Goal: Task Accomplishment & Management: Use online tool/utility

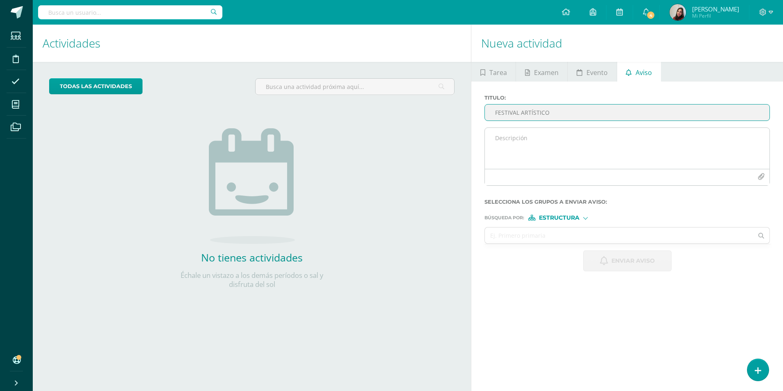
type input "FESTIVAL ARTÍSTICO"
click at [531, 149] on textarea at bounding box center [627, 148] width 285 height 41
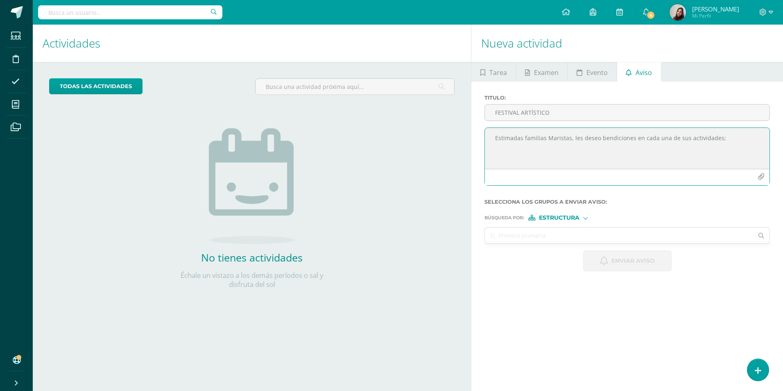
click at [733, 136] on textarea "Estimadas familias Maristas, les deseo bendiciones en cada una de sus actividad…" at bounding box center [627, 148] width 285 height 41
click at [739, 149] on textarea "Estimadas familias Maristas, les deseo bendiciones en cada una de sus actividad…" at bounding box center [627, 148] width 285 height 41
click at [733, 151] on textarea "Estimadas familias Maristas, les deseo bendiciones en cada una de sus actividad…" at bounding box center [627, 148] width 285 height 41
click at [567, 159] on textarea "Estimadas familias Maristas, les deseo bendiciones en cada una de sus actividad…" at bounding box center [627, 148] width 285 height 41
click at [628, 162] on textarea "Estimadas familias Maristas, les deseo bendiciones en cada una de sus actividad…" at bounding box center [627, 148] width 285 height 41
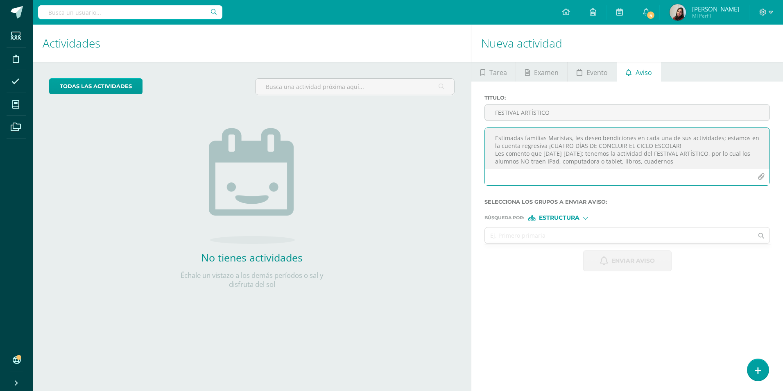
click at [688, 159] on textarea "Estimadas familias Maristas, les deseo bendiciones en cada una de sus actividad…" at bounding box center [627, 148] width 285 height 41
click at [691, 158] on textarea "Estimadas familias Maristas, les deseo bendiciones en cada una de sus actividad…" at bounding box center [627, 148] width 285 height 41
click at [732, 162] on textarea "Estimadas familias Maristas, les deseo bendiciones en cada una de sus actividad…" at bounding box center [627, 148] width 285 height 41
click at [731, 155] on textarea "Estimadas familias Maristas, les deseo bendiciones en cada una de sus actividad…" at bounding box center [627, 148] width 285 height 41
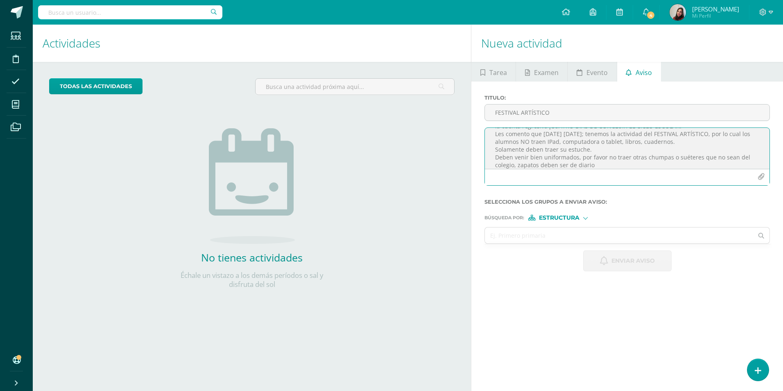
click at [595, 163] on textarea "Estimadas familias Maristas, les deseo bendiciones en cada una de sus actividad…" at bounding box center [627, 148] width 285 height 41
click at [502, 158] on textarea "Estimadas familias Maristas, les deseo bendiciones en cada una de sus actividad…" at bounding box center [627, 148] width 285 height 41
click at [515, 154] on textarea "Estimadas familias Maristas, les deseo bendiciones en cada una de sus actividad…" at bounding box center [627, 148] width 285 height 41
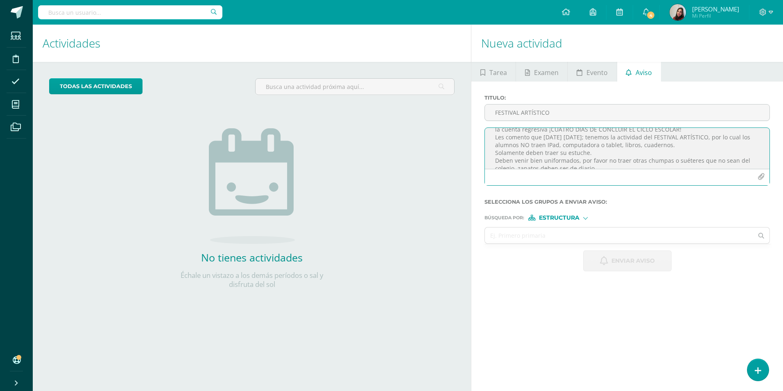
click at [645, 145] on textarea "Estimadas familias Maristas, les deseo bendiciones en cada una de sus actividad…" at bounding box center [627, 148] width 285 height 41
click at [642, 144] on textarea "Estimadas familias Maristas, les deseo bendiciones en cada una de sus actividad…" at bounding box center [627, 148] width 285 height 41
click at [667, 147] on textarea "Estimadas familias Maristas, les deseo bendiciones en cada una de sus actividad…" at bounding box center [627, 148] width 285 height 41
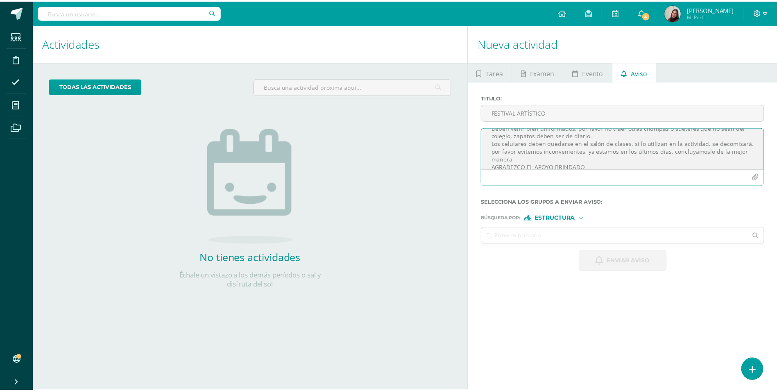
scroll to position [65, 0]
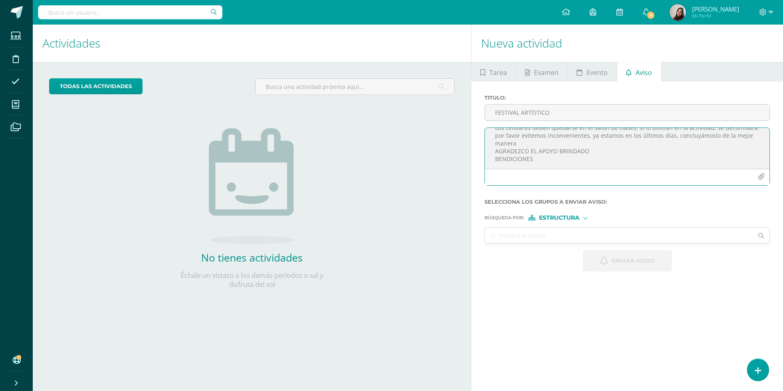
type textarea "Estimadas familias Maristas, les deseo bendiciones en cada una de sus actividad…"
click at [527, 235] on input "text" at bounding box center [619, 235] width 268 height 16
type input "tercero basico"
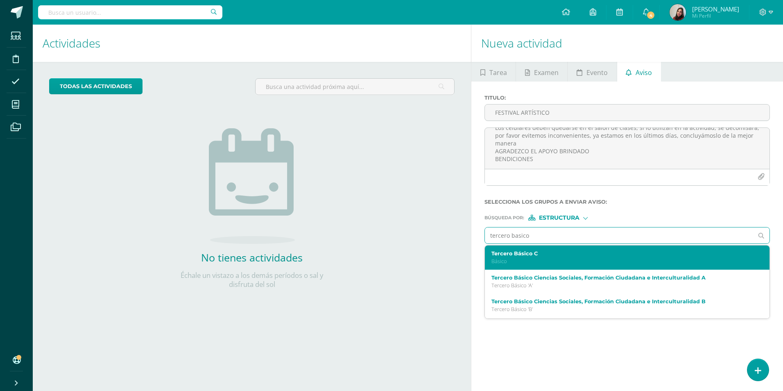
click at [527, 249] on div "Tercero Básico C Básico" at bounding box center [627, 257] width 285 height 24
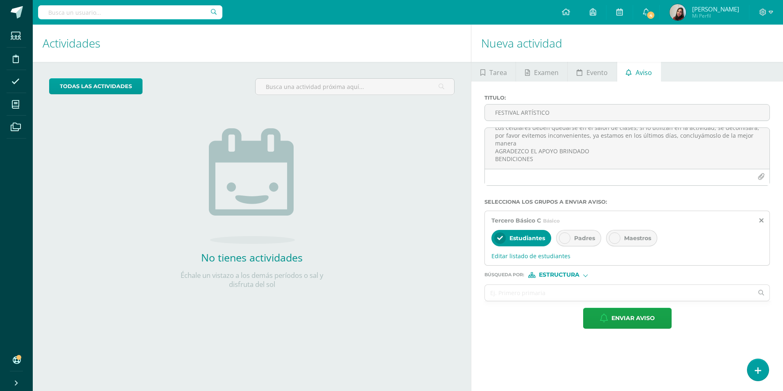
click at [558, 238] on div "Padres" at bounding box center [578, 238] width 45 height 16
click at [535, 296] on input "text" at bounding box center [619, 293] width 268 height 16
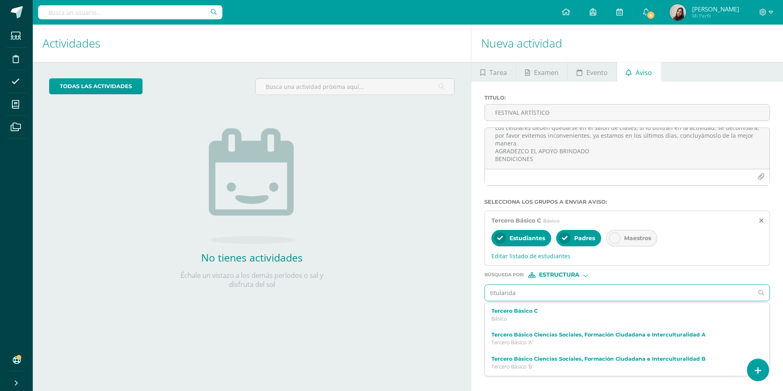
type input "titularidad"
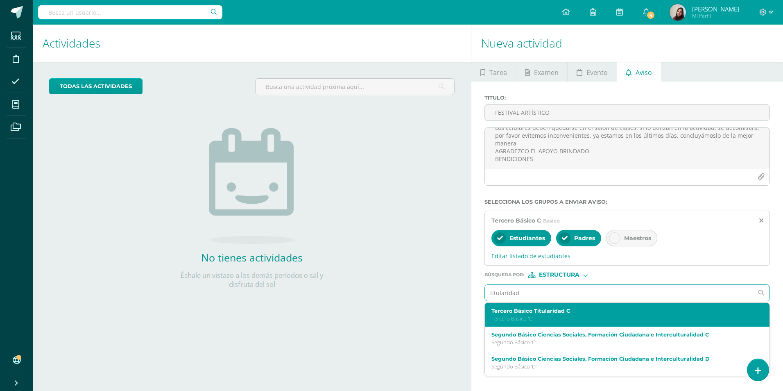
click at [540, 313] on label "Tercero Básico Titularidad C" at bounding box center [622, 311] width 260 height 6
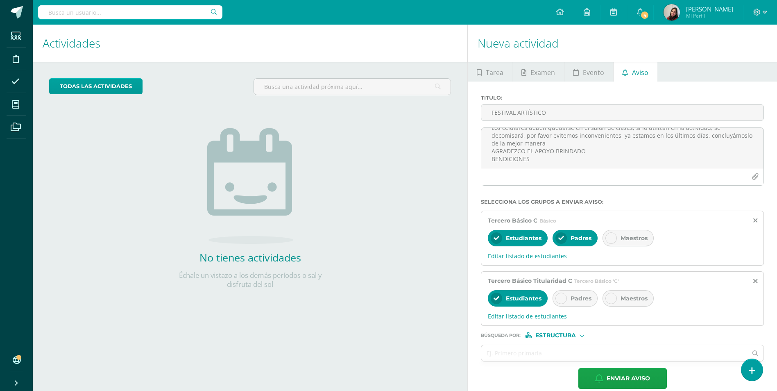
click at [556, 301] on div "Padres" at bounding box center [575, 298] width 45 height 16
click at [542, 336] on span "Estructura" at bounding box center [556, 335] width 41 height 5
click at [544, 352] on span "Persona" at bounding box center [558, 356] width 66 height 11
click at [541, 353] on input "text" at bounding box center [614, 353] width 266 height 16
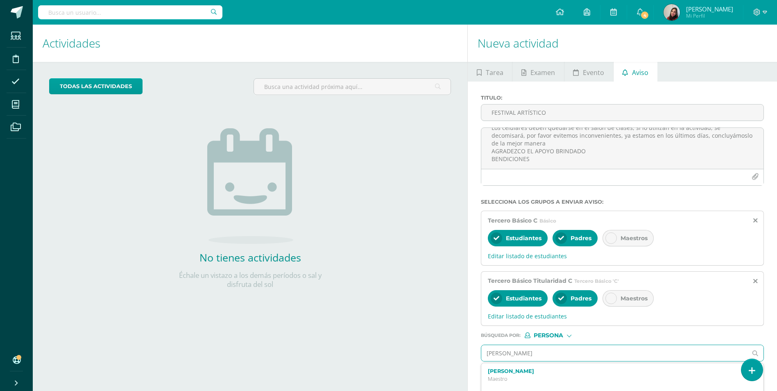
type input "paulina"
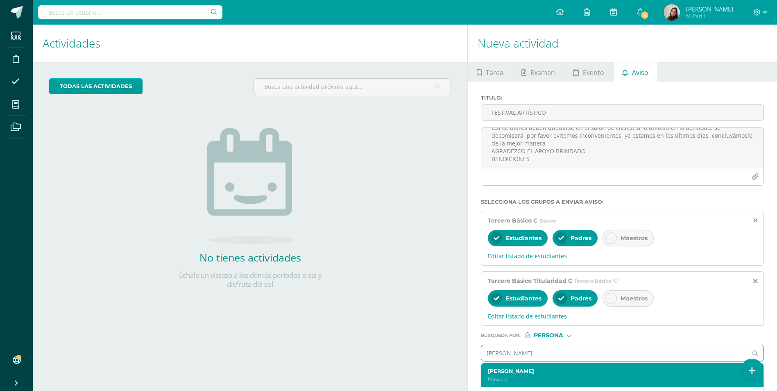
click at [535, 375] on div "Paulina Walch Maestro" at bounding box center [616, 375] width 257 height 14
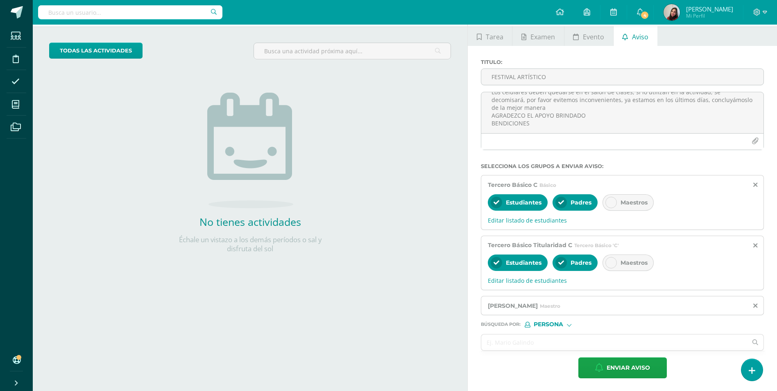
scroll to position [36, 0]
click at [635, 362] on span "Enviar aviso" at bounding box center [628, 367] width 43 height 20
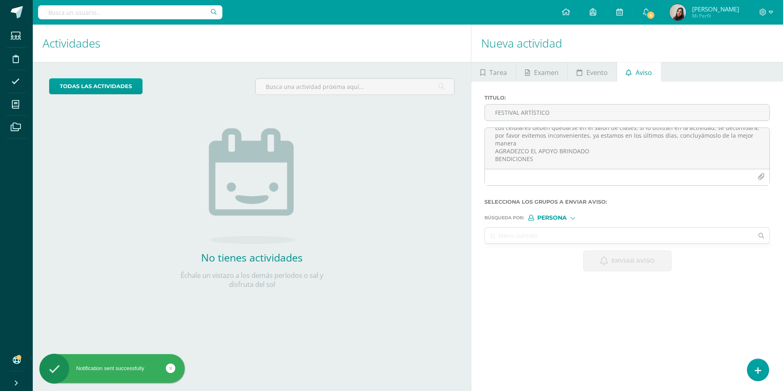
scroll to position [0, 0]
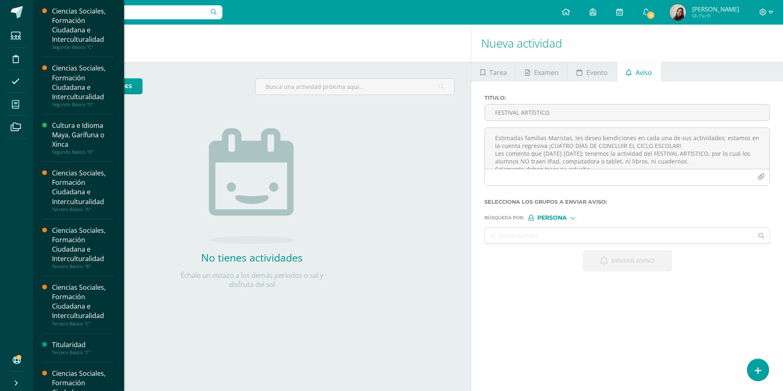
click at [16, 102] on icon at bounding box center [15, 104] width 7 height 8
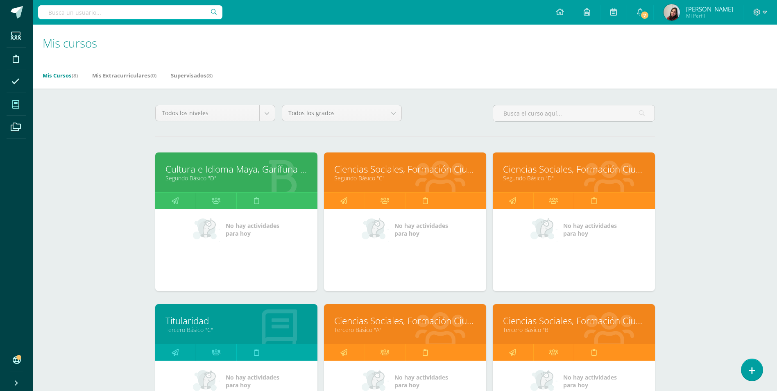
click at [241, 170] on link "Cultura e Idioma Maya, Garífuna o Xinca" at bounding box center [237, 169] width 142 height 13
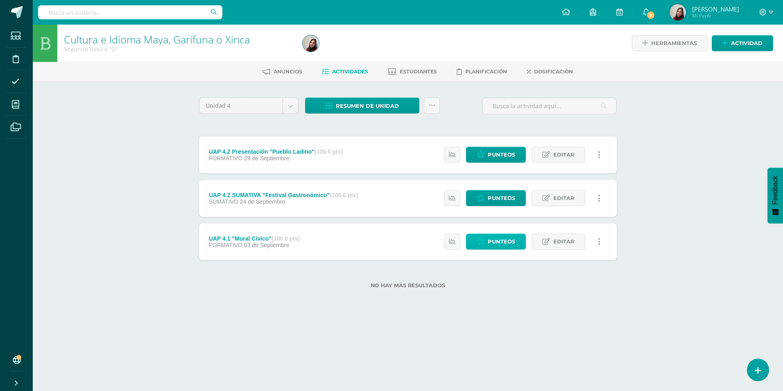
click at [499, 247] on span "Punteos" at bounding box center [501, 241] width 27 height 15
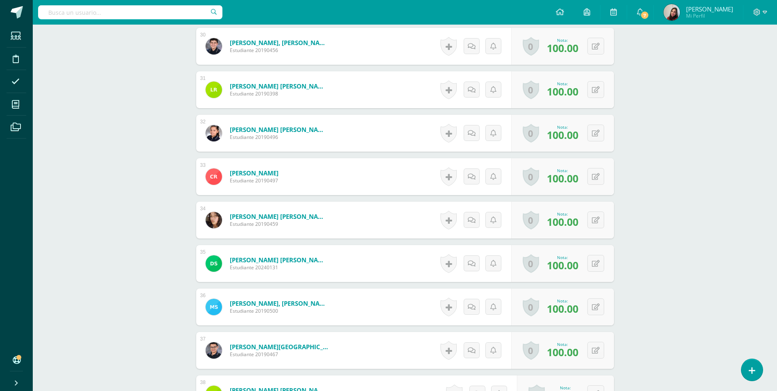
scroll to position [1516, 0]
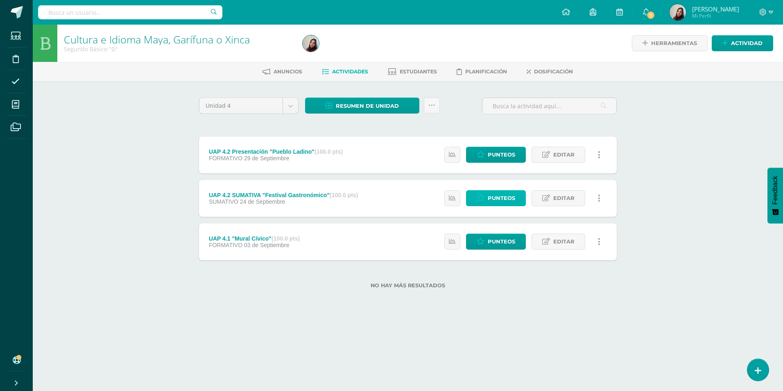
click at [490, 200] on span "Punteos" at bounding box center [501, 198] width 27 height 15
click at [504, 152] on span "Punteos" at bounding box center [501, 154] width 27 height 15
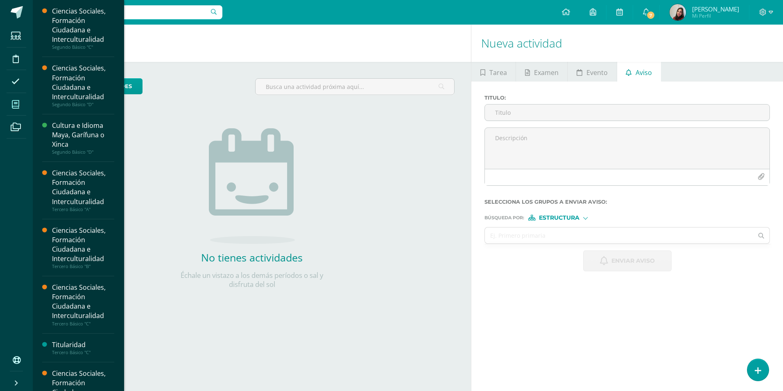
click at [12, 103] on icon at bounding box center [15, 104] width 7 height 8
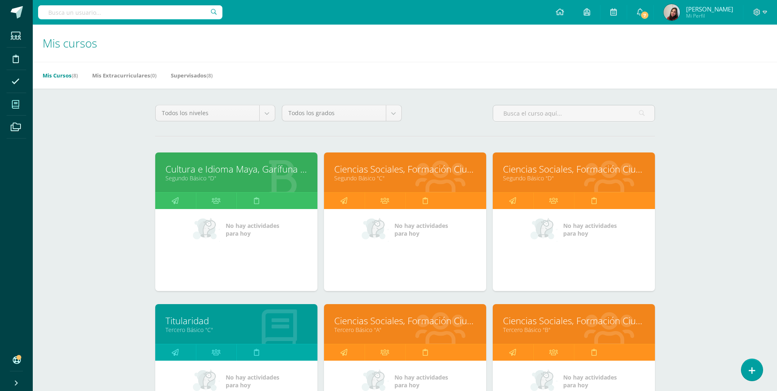
click at [403, 179] on link "Segundo Básico "C"" at bounding box center [405, 178] width 142 height 8
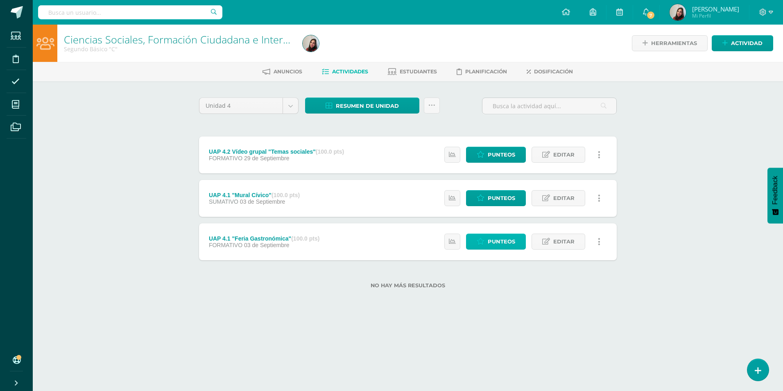
click at [506, 245] on span "Punteos" at bounding box center [501, 241] width 27 height 15
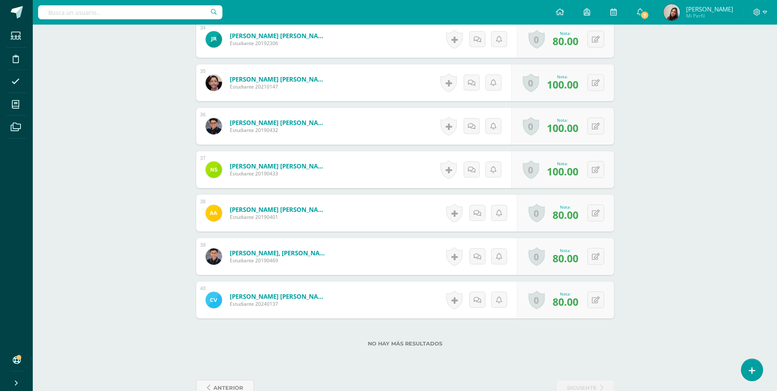
scroll to position [1718, 0]
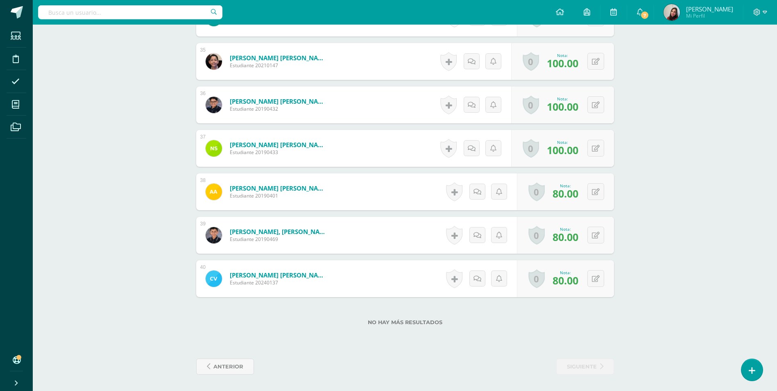
drag, startPoint x: 0, startPoint y: 0, endPoint x: 59, endPoint y: 72, distance: 92.9
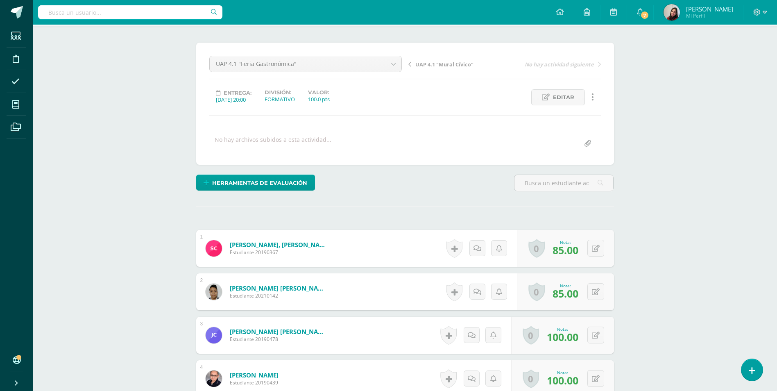
scroll to position [0, 0]
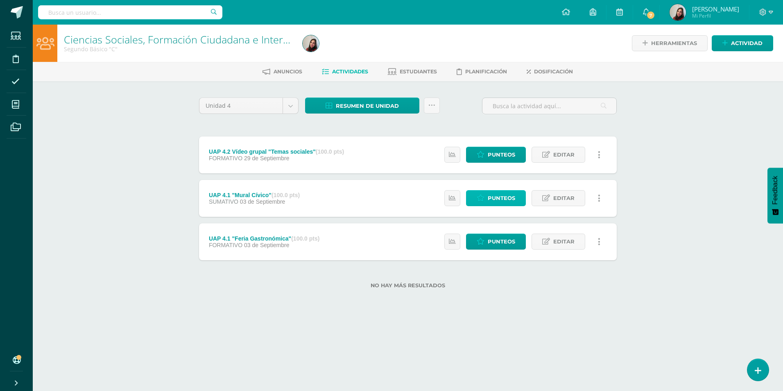
click at [493, 200] on span "Punteos" at bounding box center [501, 198] width 27 height 15
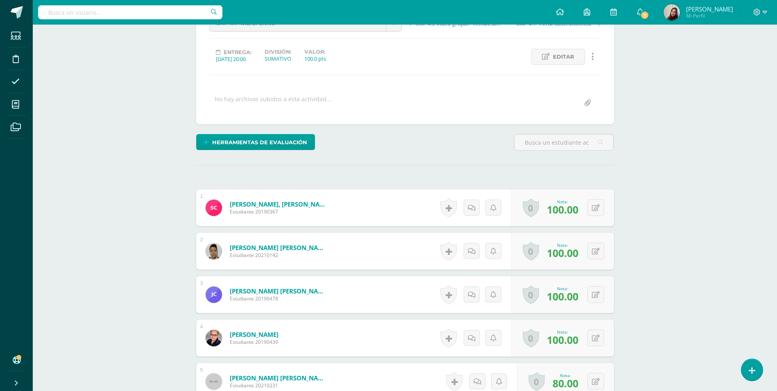
scroll to position [79, 0]
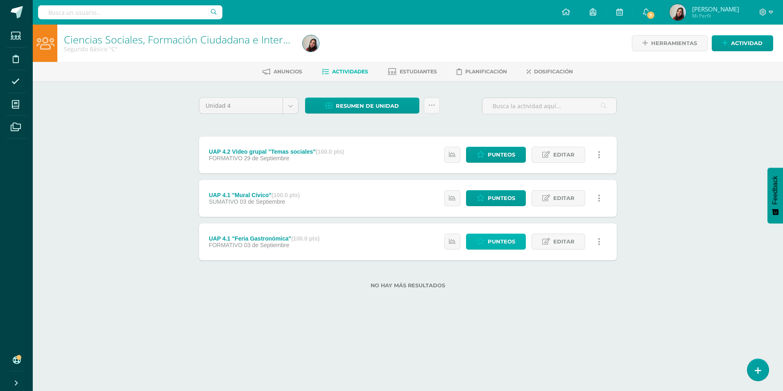
click at [502, 240] on span "Punteos" at bounding box center [501, 241] width 27 height 15
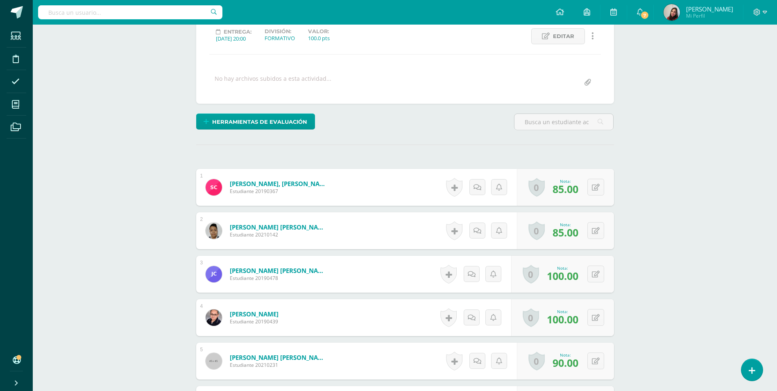
scroll to position [79, 0]
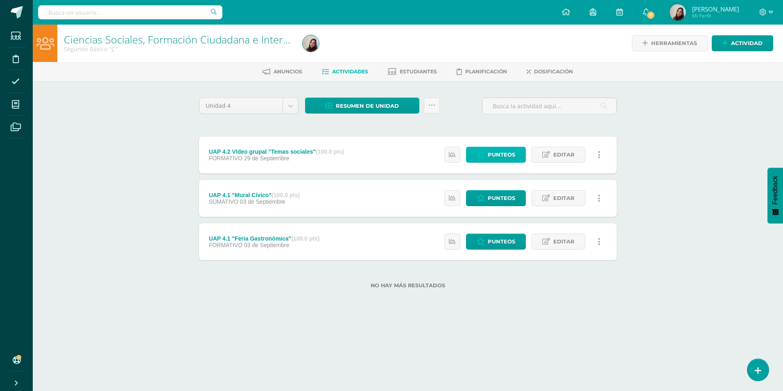
click at [505, 148] on span "Punteos" at bounding box center [501, 154] width 27 height 15
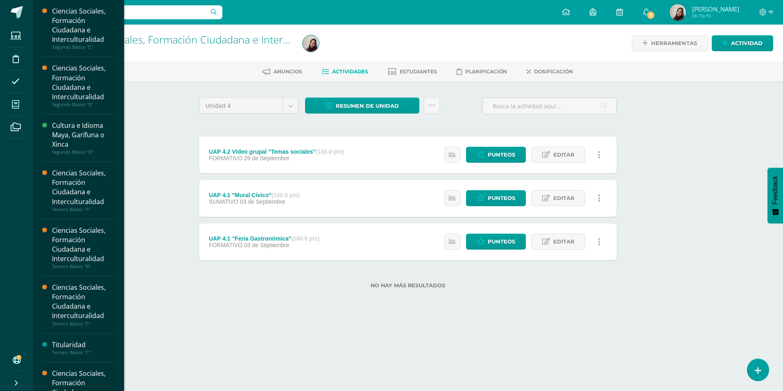
click at [11, 100] on span at bounding box center [16, 104] width 18 height 18
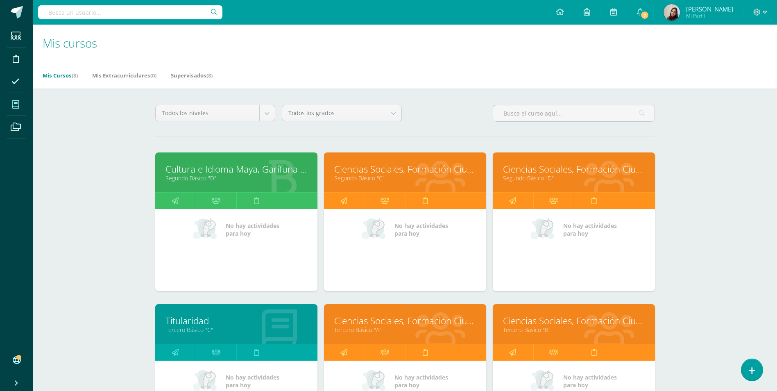
click at [556, 175] on link "Ciencias Sociales, Formación Ciudadana e Interculturalidad" at bounding box center [574, 169] width 142 height 13
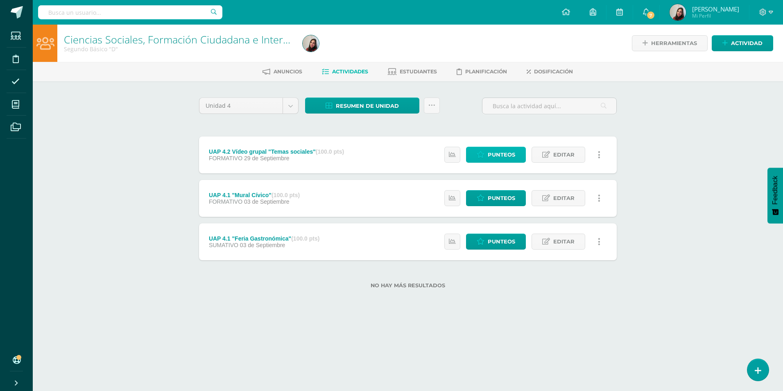
click at [486, 159] on link "Punteos" at bounding box center [496, 155] width 60 height 16
click at [509, 201] on span "Punteos" at bounding box center [501, 198] width 27 height 15
click at [493, 238] on span "Punteos" at bounding box center [501, 241] width 27 height 15
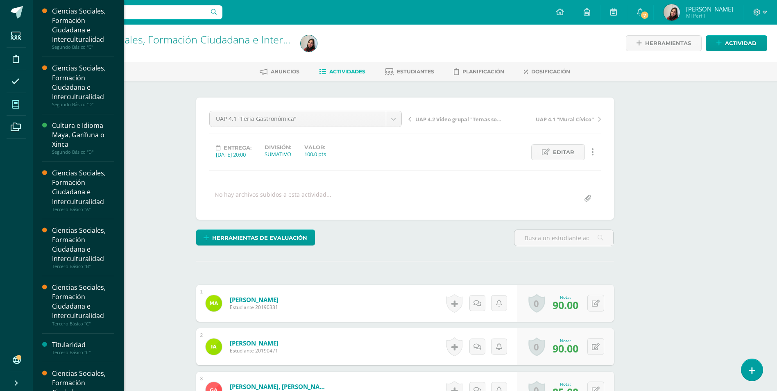
click at [15, 96] on span at bounding box center [16, 104] width 18 height 18
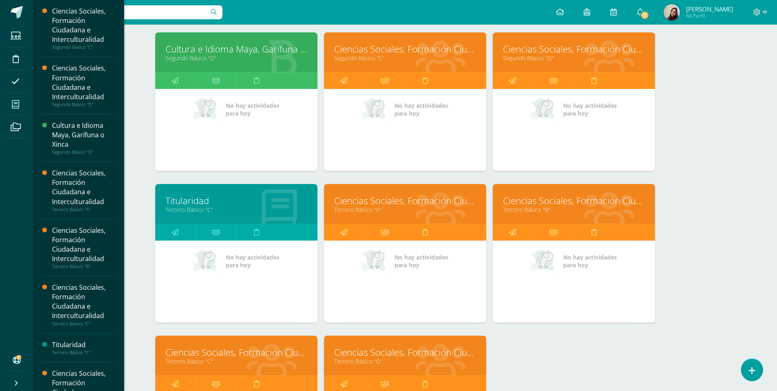
scroll to position [123, 0]
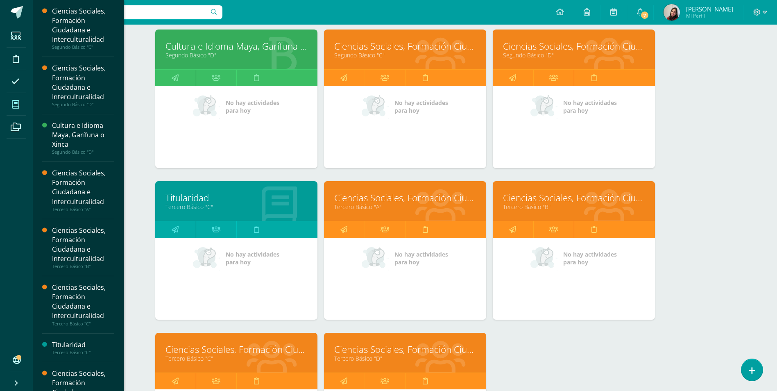
click at [405, 205] on link "Tercero Básico "A"" at bounding box center [405, 207] width 142 height 8
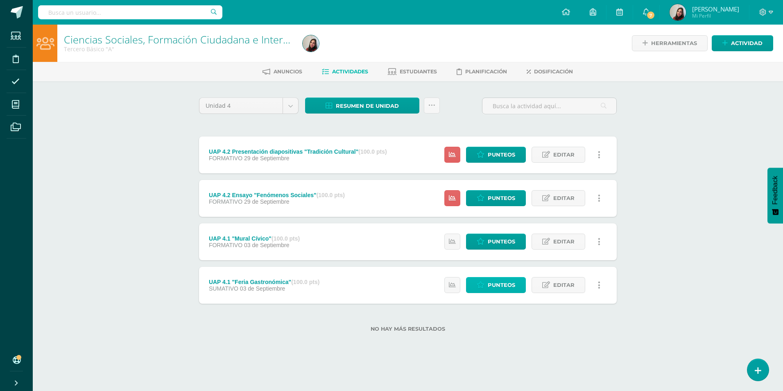
click at [483, 289] on link "Punteos" at bounding box center [496, 285] width 60 height 16
click at [481, 286] on icon at bounding box center [481, 284] width 8 height 7
click at [490, 195] on span "Punteos" at bounding box center [501, 198] width 27 height 15
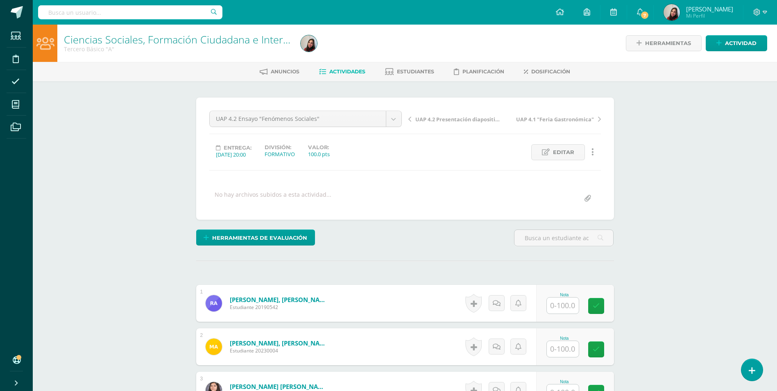
scroll to position [123, 0]
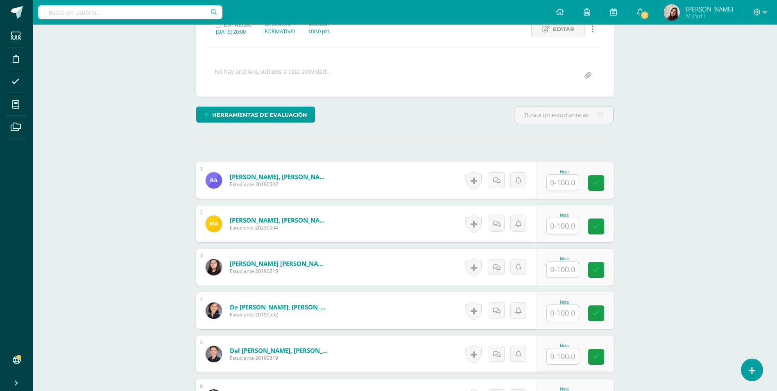
click at [558, 187] on input "text" at bounding box center [563, 183] width 32 height 16
type input "80"
type input "70"
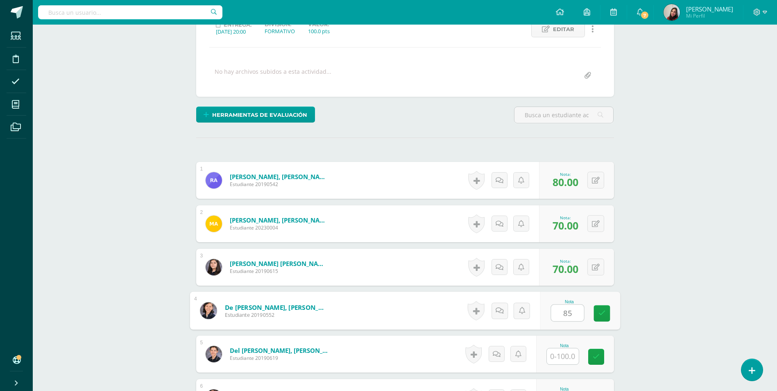
type input "85"
type input "80"
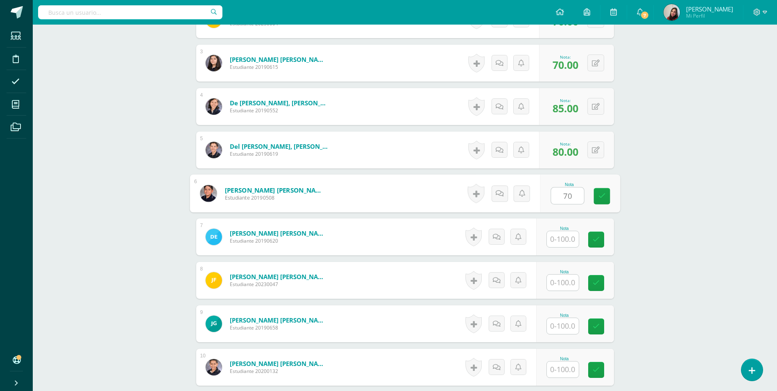
type input "70"
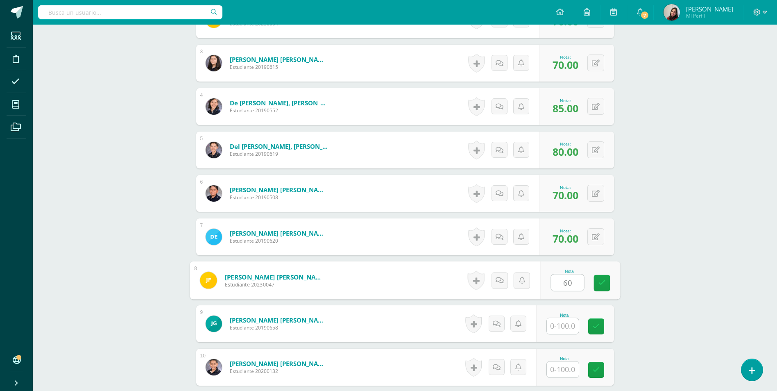
type input "60"
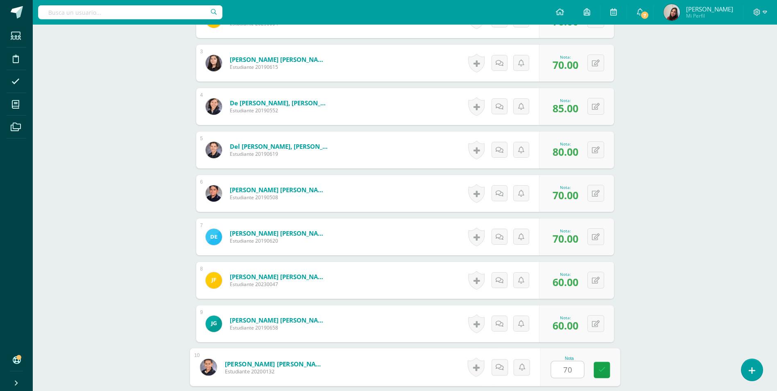
type input "70"
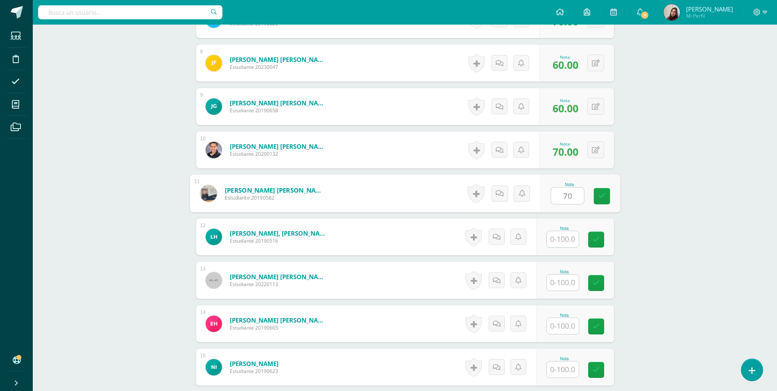
type input "70"
type input "60"
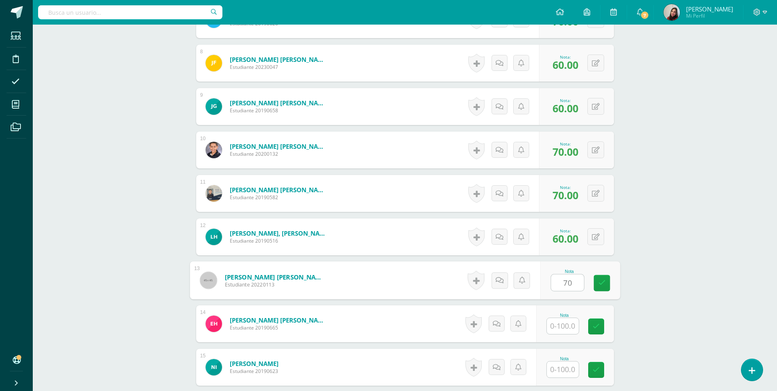
type input "70"
type input "75"
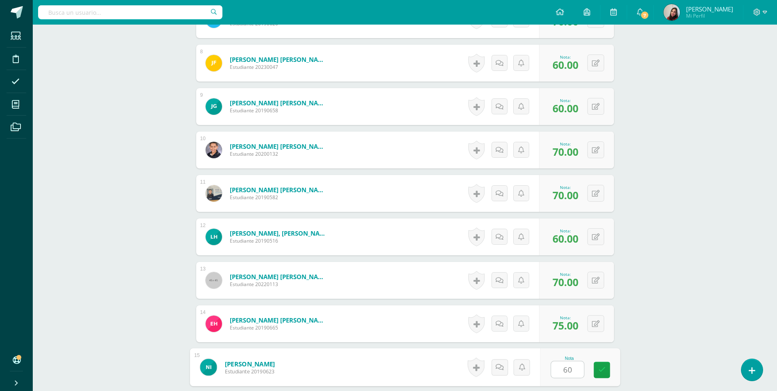
type input "60"
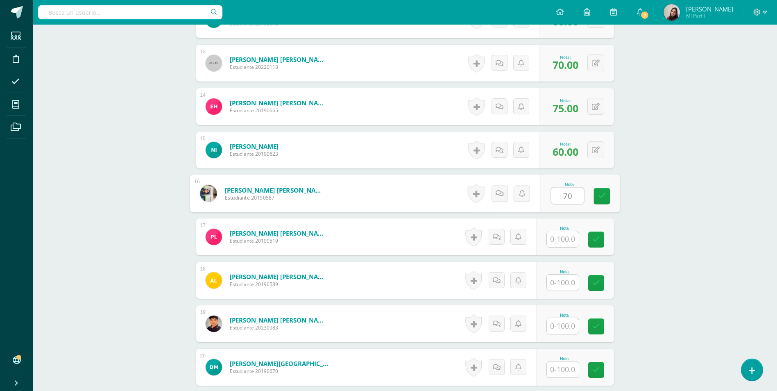
type input "70"
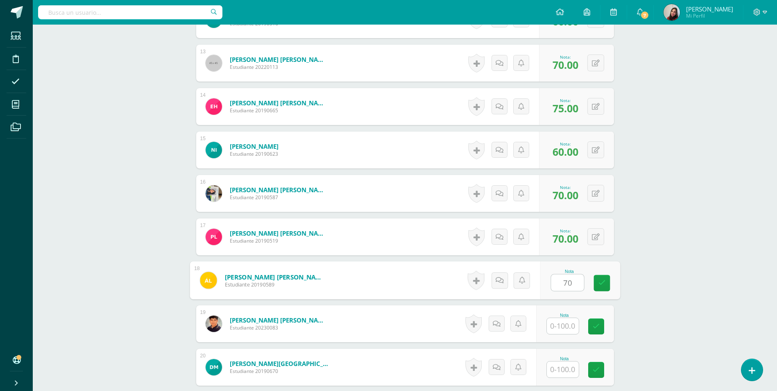
type input "70"
type input "65"
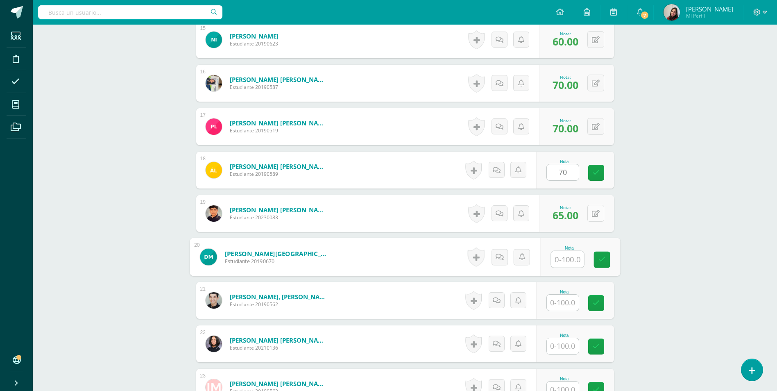
scroll to position [884, 0]
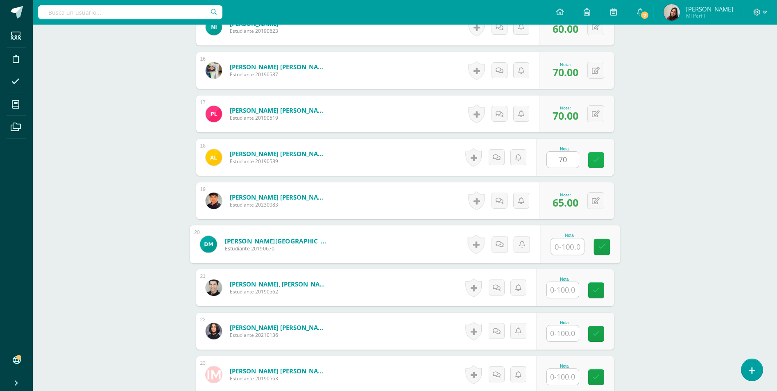
click at [597, 160] on icon at bounding box center [596, 160] width 7 height 7
click at [566, 249] on input "text" at bounding box center [567, 246] width 33 height 16
type input "60"
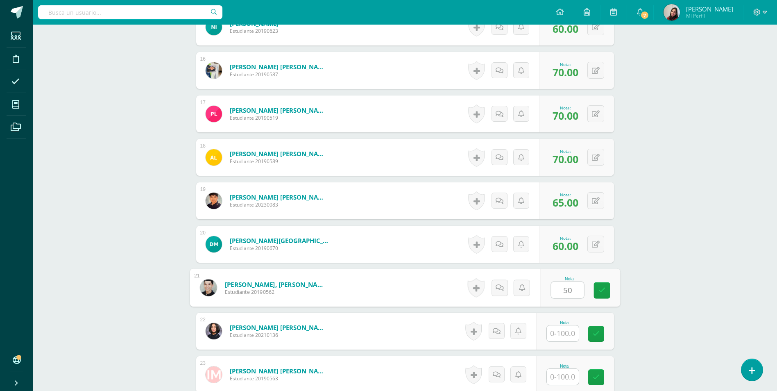
type input "50"
type input "60"
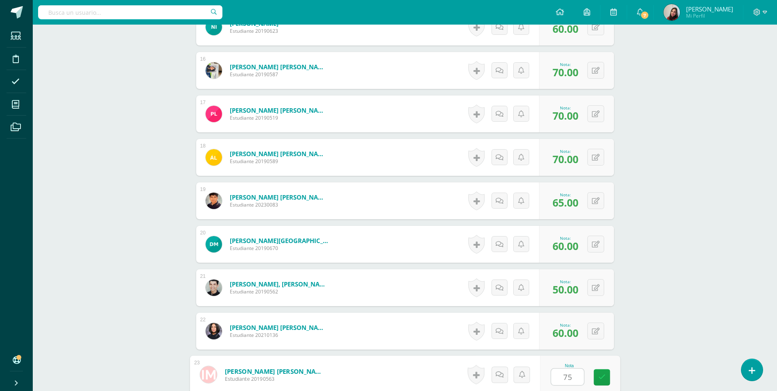
type input "75"
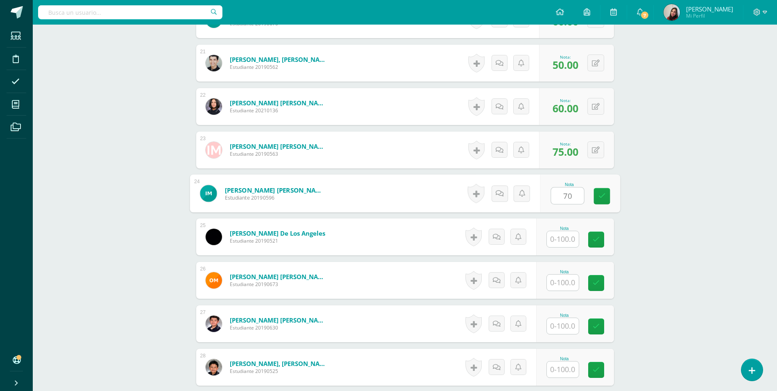
type input "70"
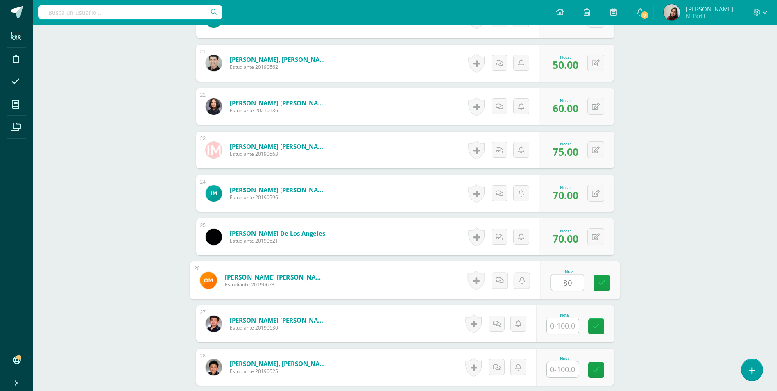
type input "80"
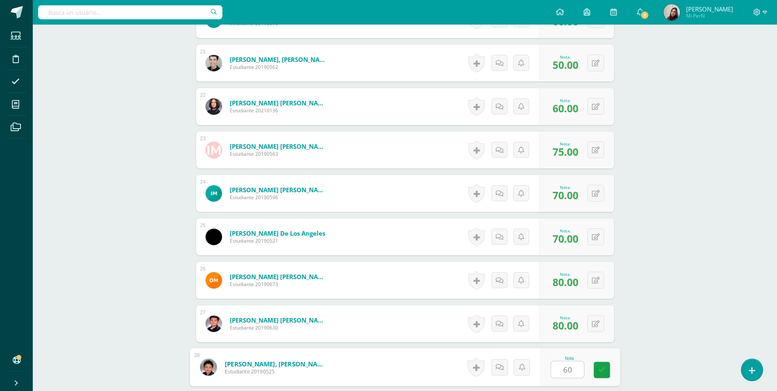
type input "60"
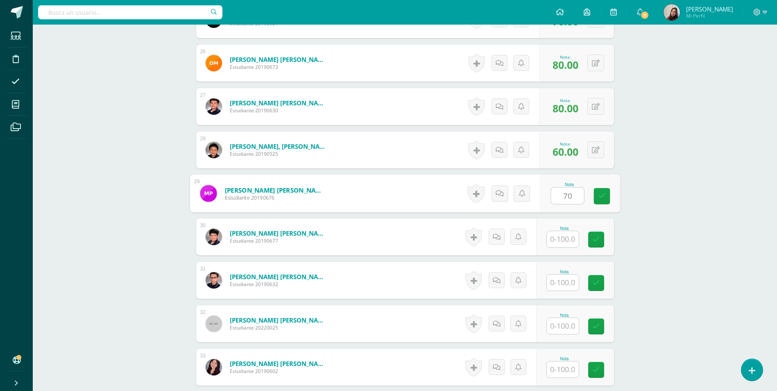
type input "70"
type input "50"
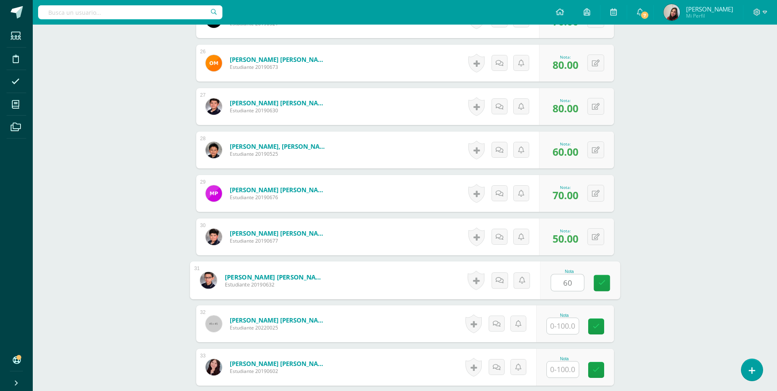
type input "60"
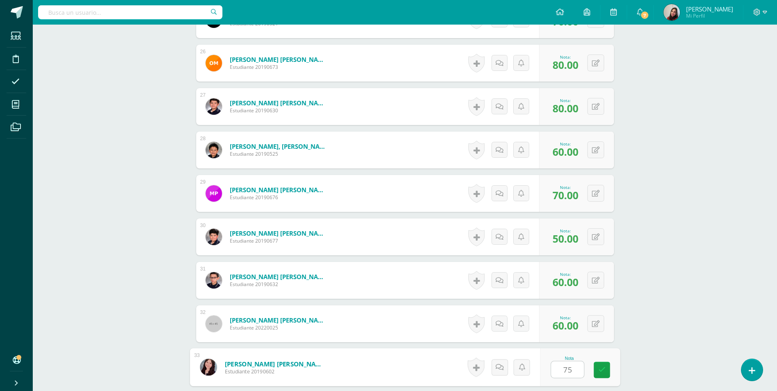
type input "75"
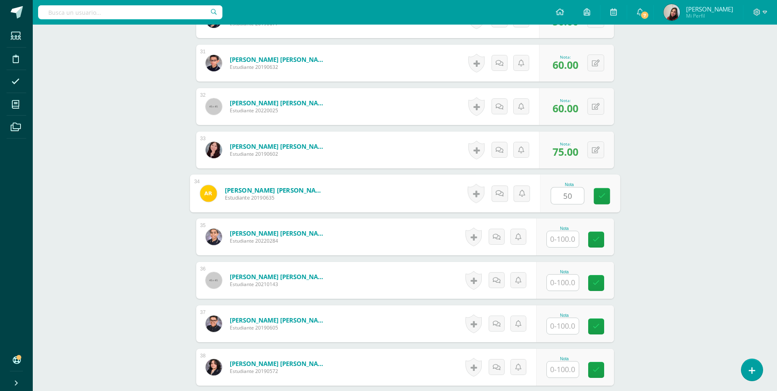
type input "50"
type input "90"
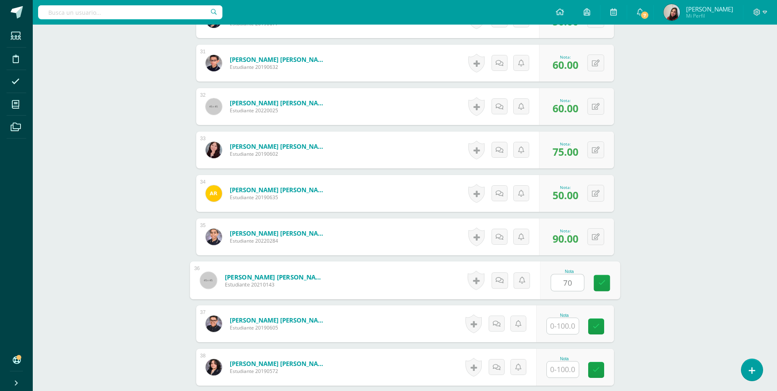
type input "70"
type input "50"
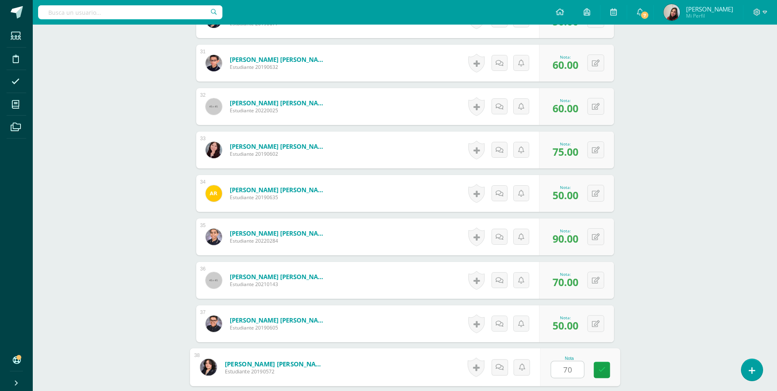
type input "70"
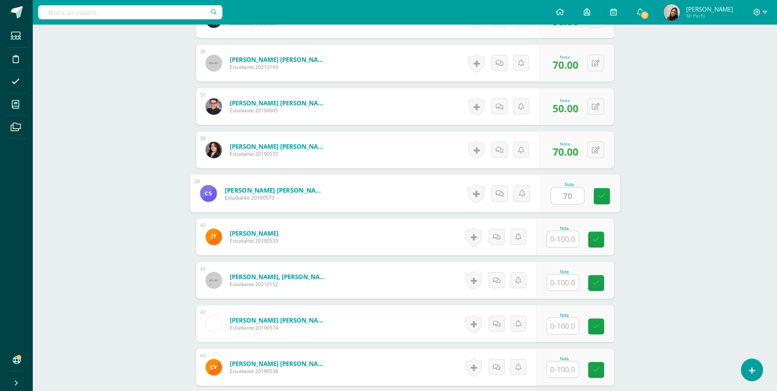
type input "70"
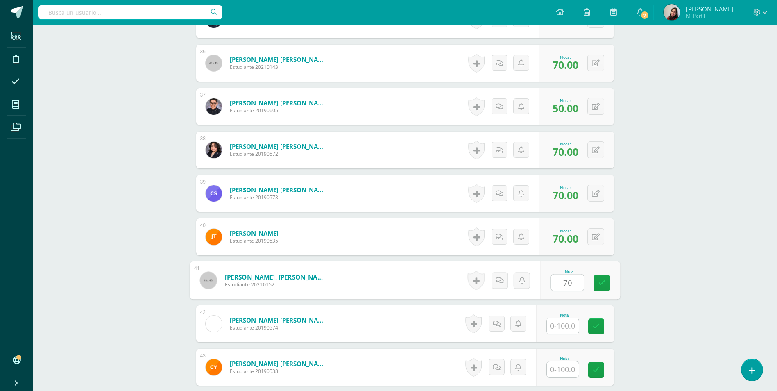
type input "70"
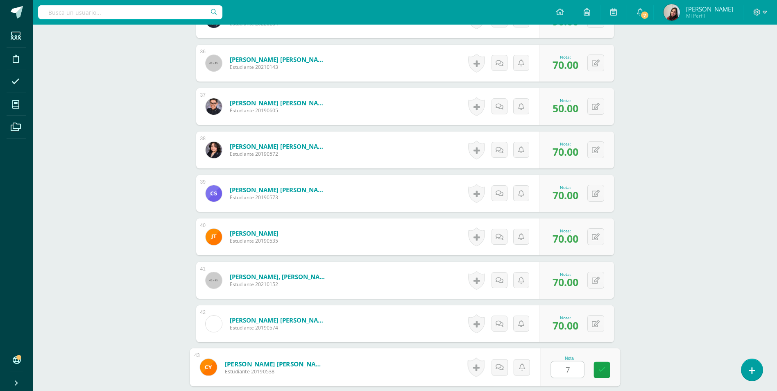
type input "75"
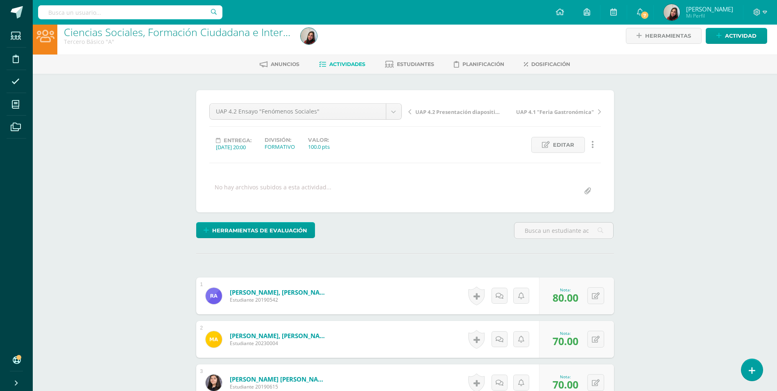
scroll to position [0, 0]
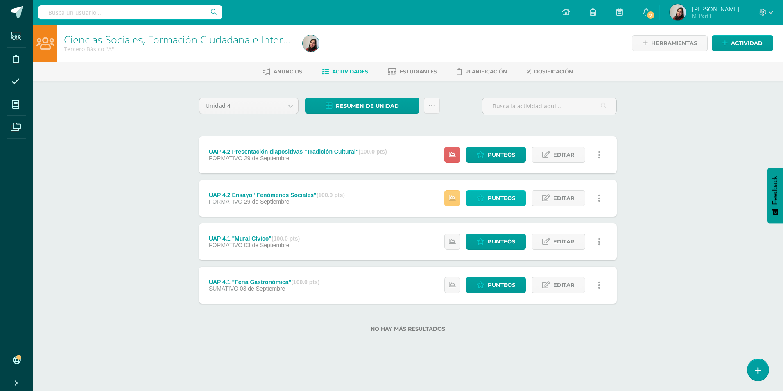
click at [508, 198] on span "Punteos" at bounding box center [501, 198] width 27 height 15
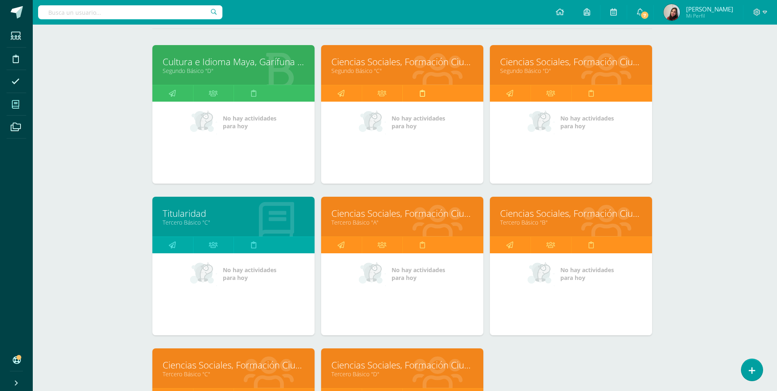
scroll to position [123, 3]
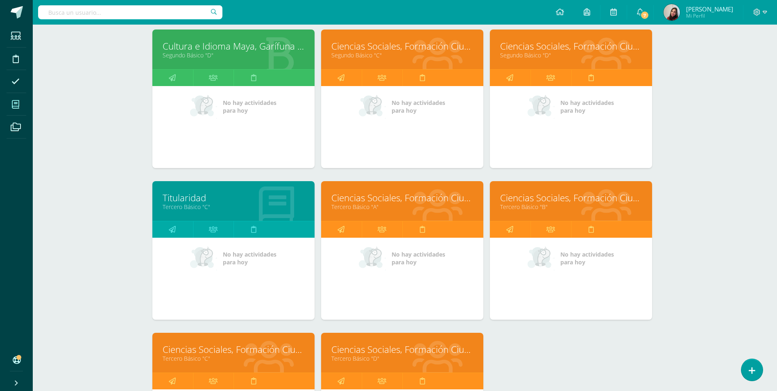
click at [531, 197] on link "Ciencias Sociales, Formación Ciudadana e Interculturalidad" at bounding box center [571, 197] width 142 height 13
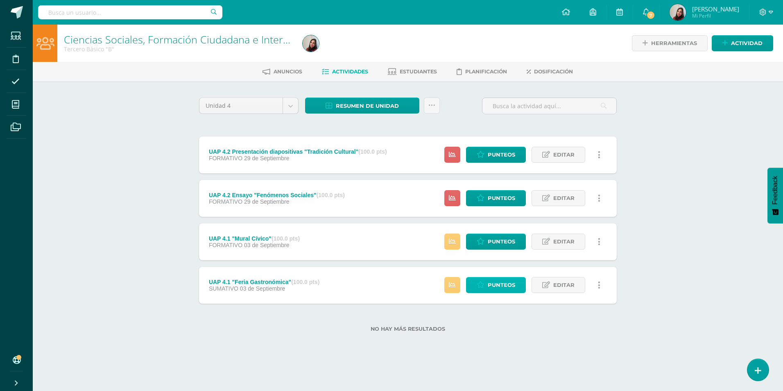
click at [490, 283] on span "Punteos" at bounding box center [501, 284] width 27 height 15
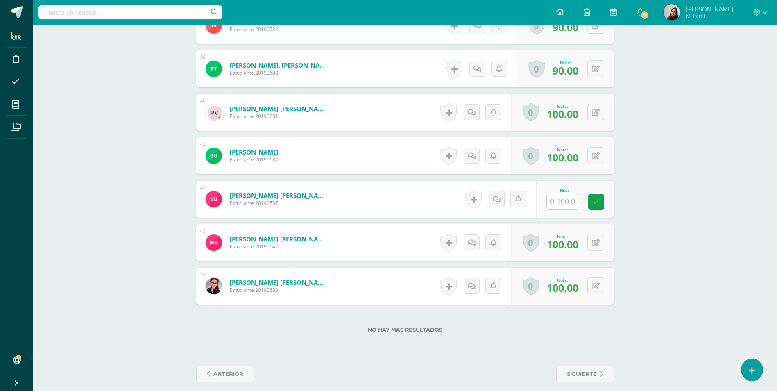
scroll to position [1892, 0]
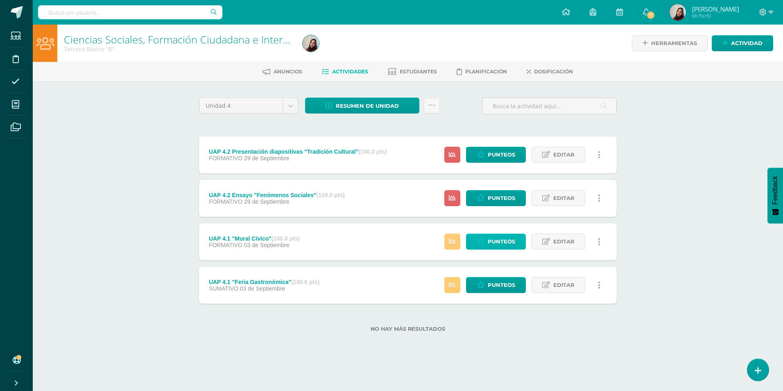
click at [490, 237] on span "Punteos" at bounding box center [501, 241] width 27 height 15
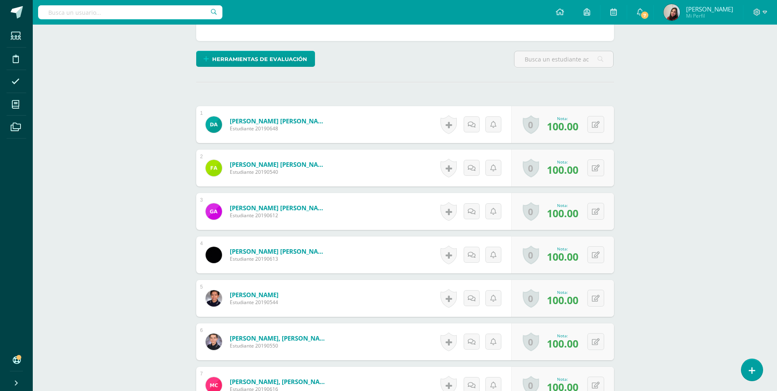
scroll to position [171, 0]
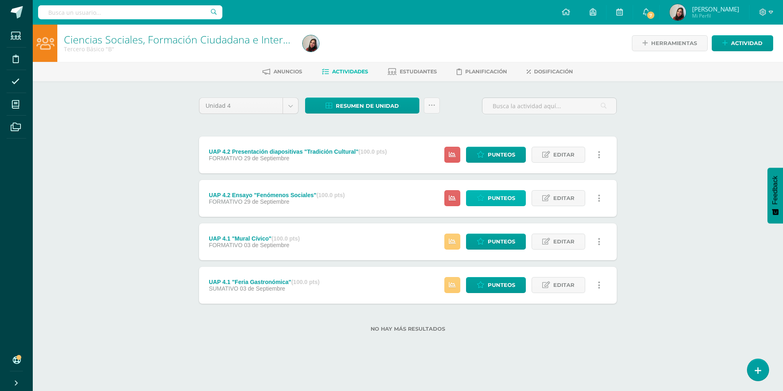
click at [511, 200] on span "Punteos" at bounding box center [501, 198] width 27 height 15
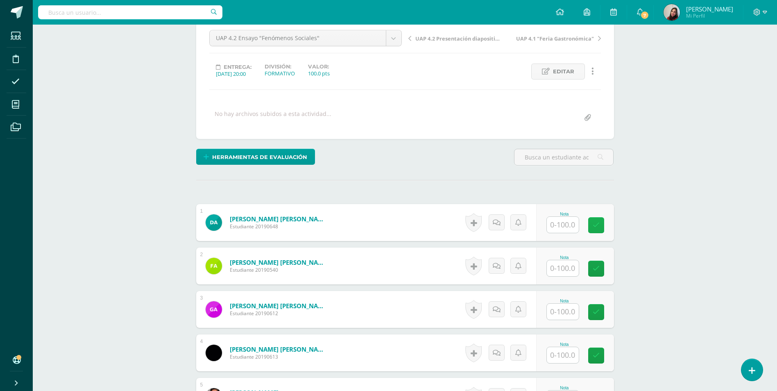
scroll to position [84, 0]
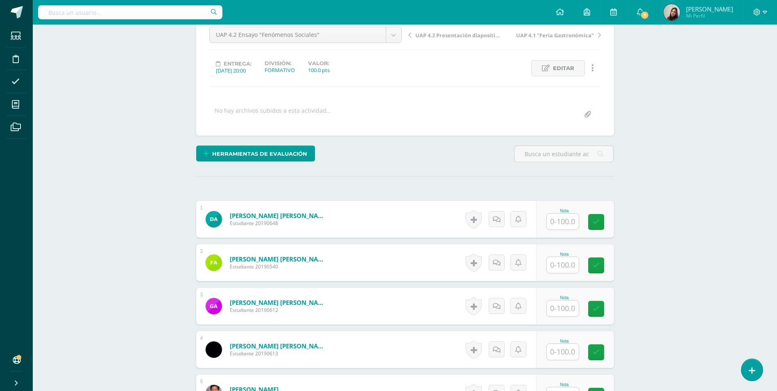
click at [561, 224] on input "text" at bounding box center [563, 221] width 32 height 16
type input "75"
type input "70"
type input "60"
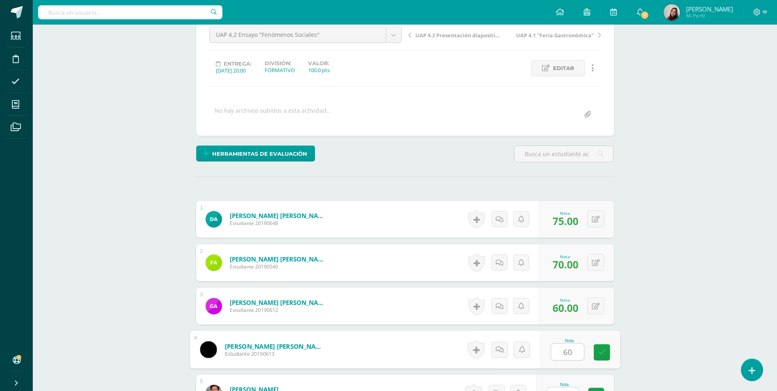
type input "60"
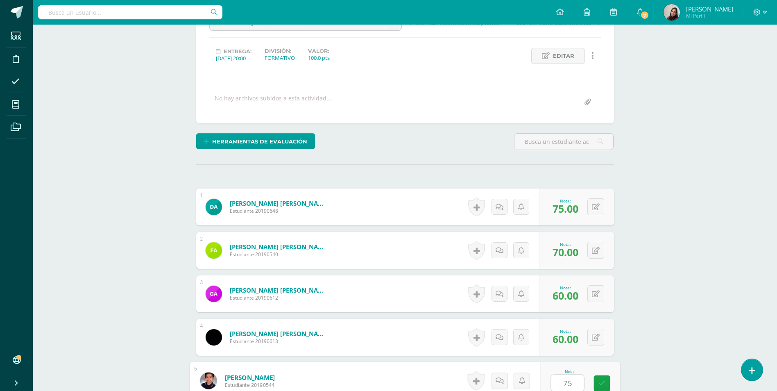
type input "75"
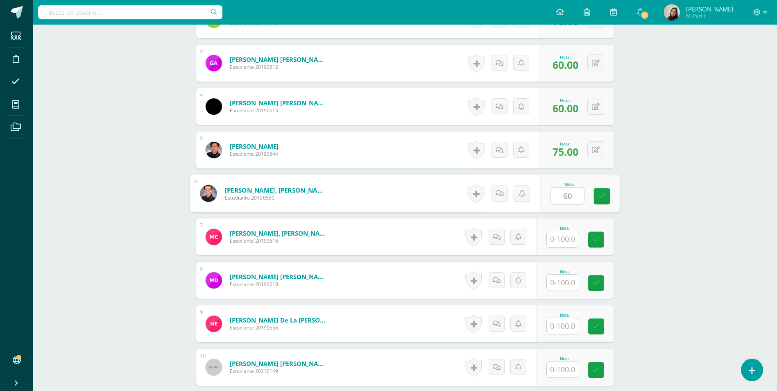
type input "60"
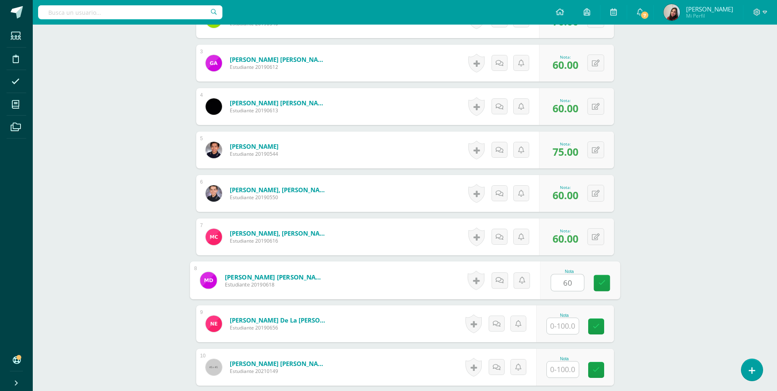
type input "60"
type input "85"
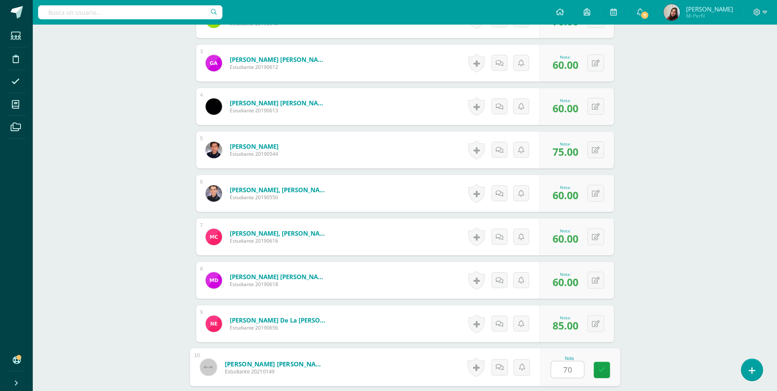
type input "70"
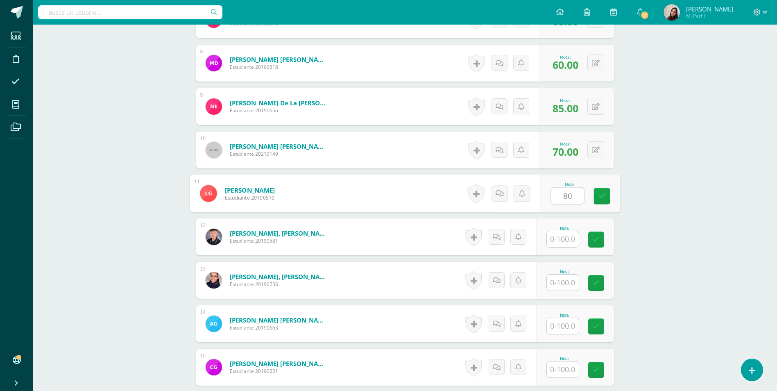
type input "80"
type input "60"
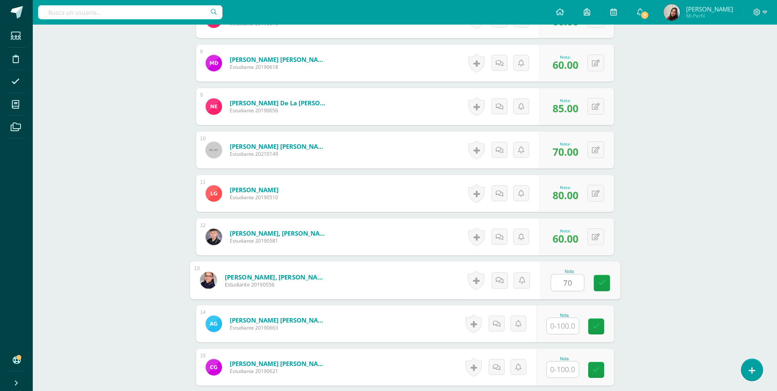
type input "70"
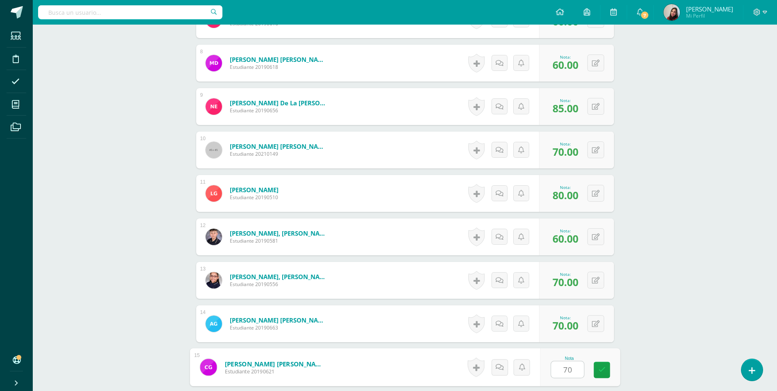
type input "70"
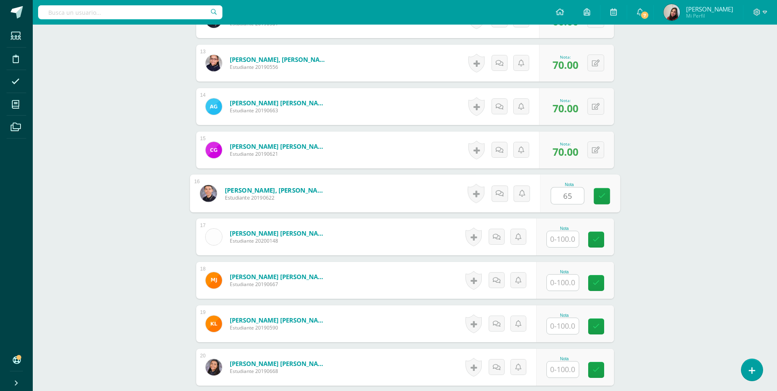
type input "65"
type input "70"
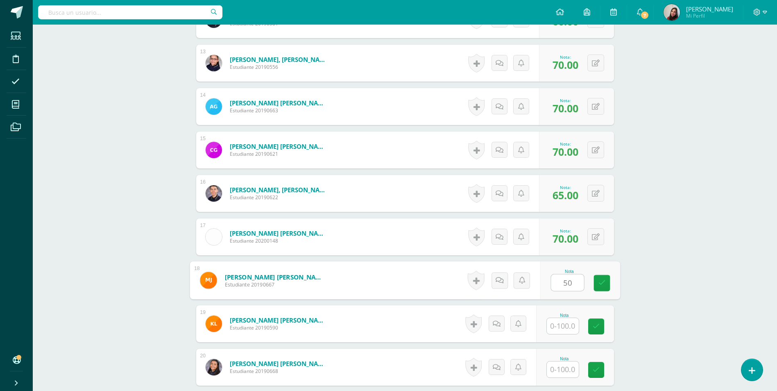
type input "50"
type input "70"
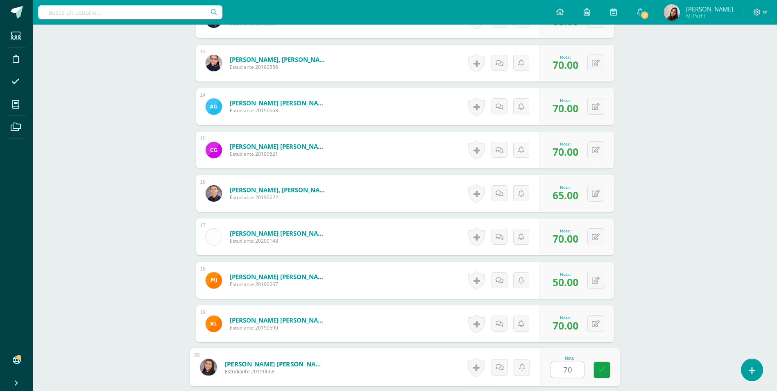
type input "70"
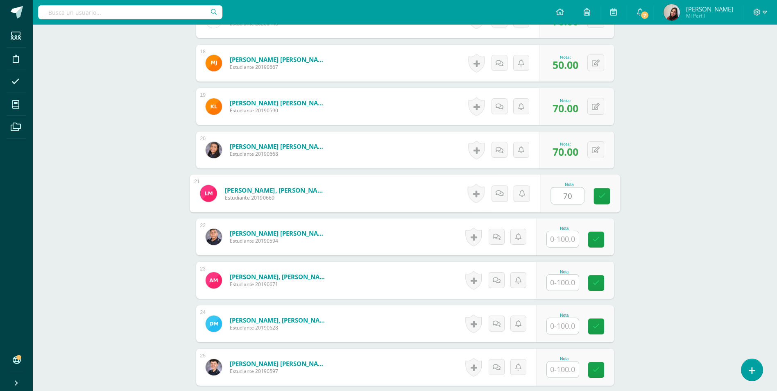
type input "70"
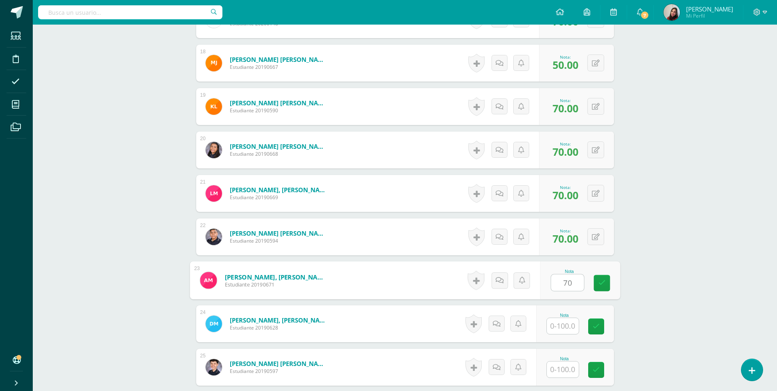
type input "70"
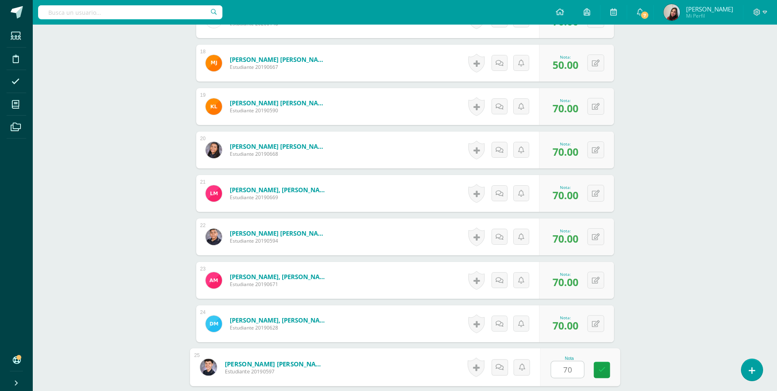
type input "70"
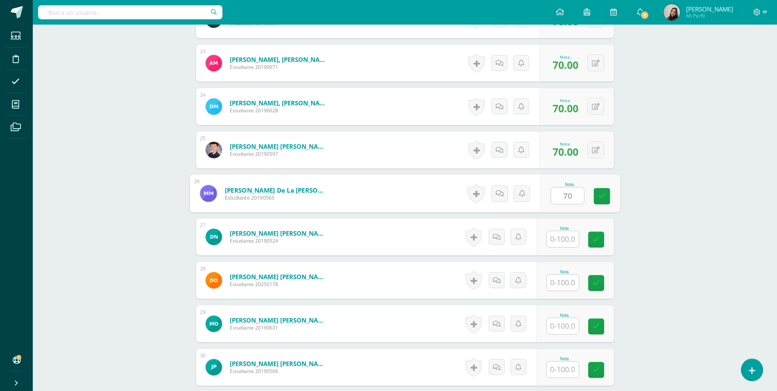
type input "70"
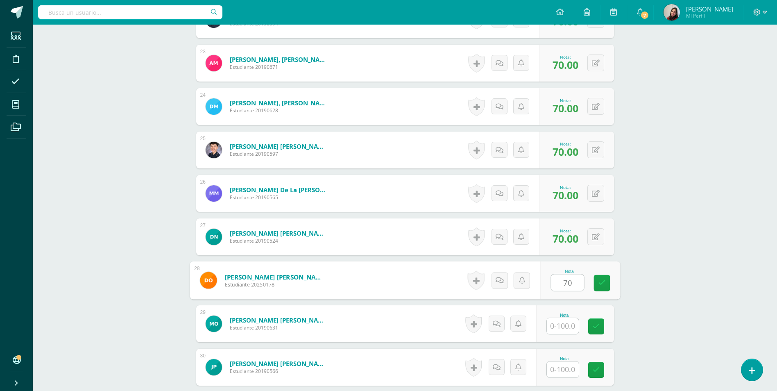
type input "70"
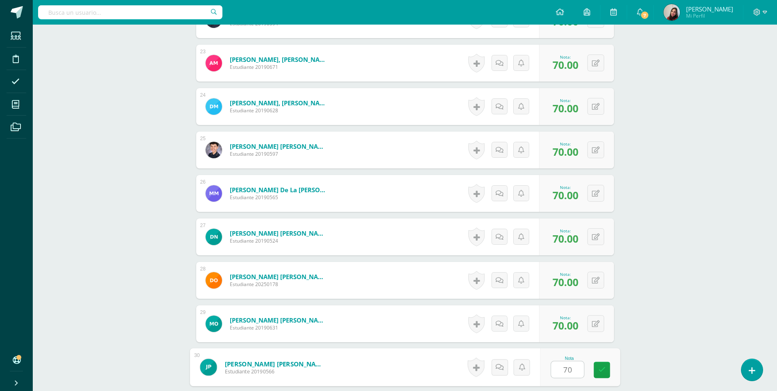
type input "70"
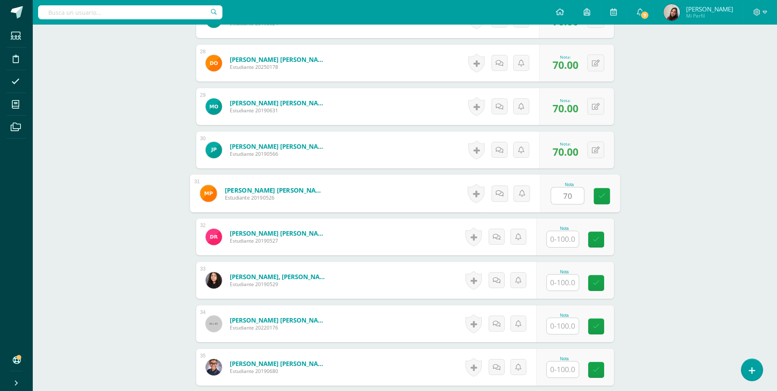
type input "7"
type input "0"
type input "65"
type input "80"
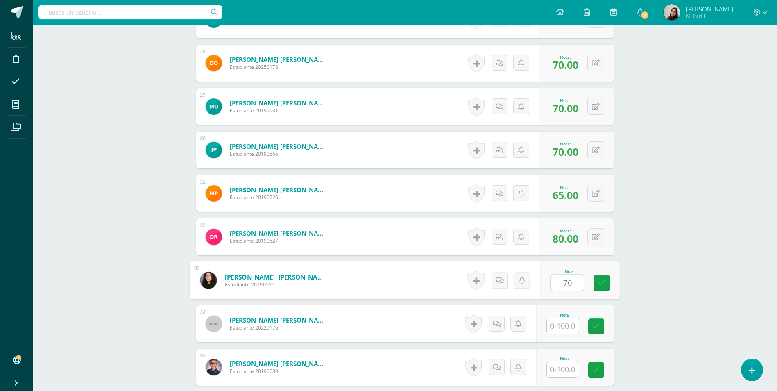
type input "70"
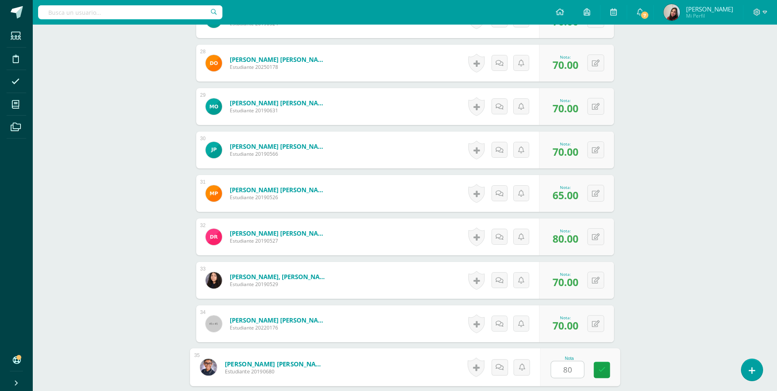
type input "80"
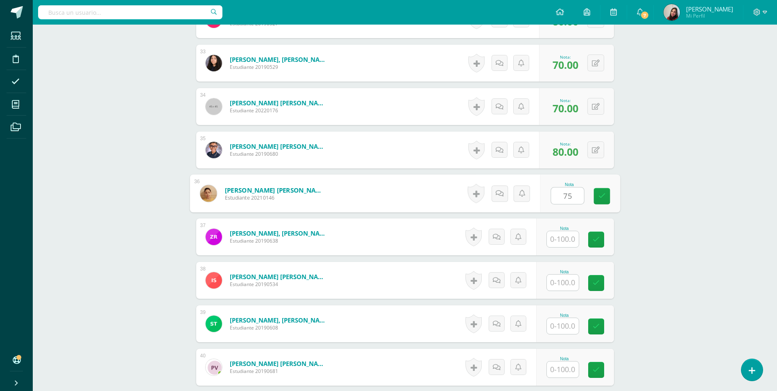
type input "75"
type input "70"
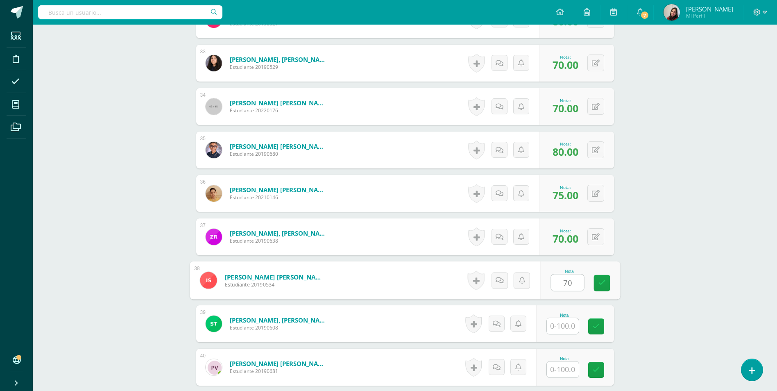
type input "70"
type input "65"
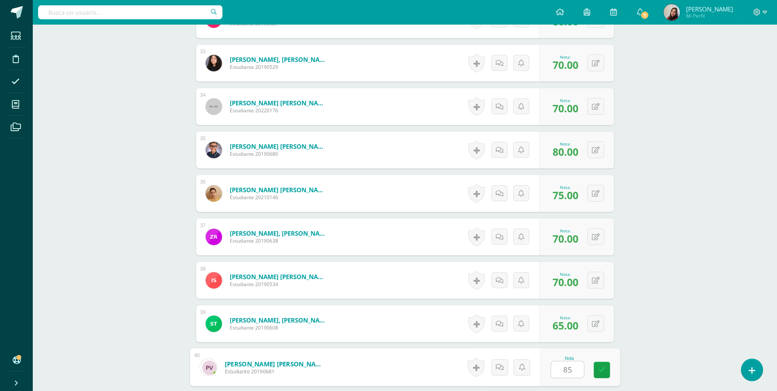
type input "85"
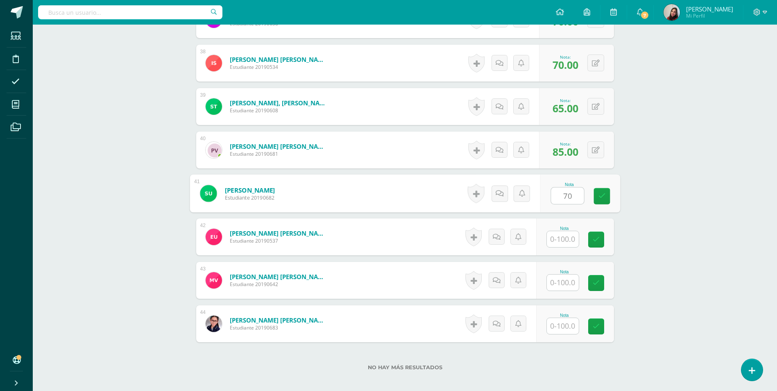
type input "70"
click at [561, 276] on input "text" at bounding box center [563, 283] width 32 height 16
type input "70"
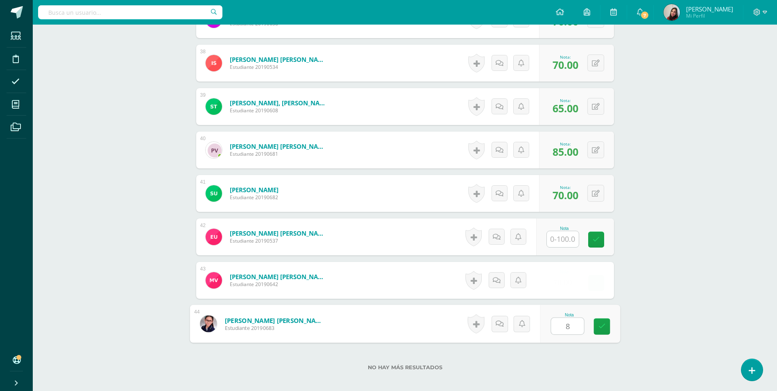
type input "80"
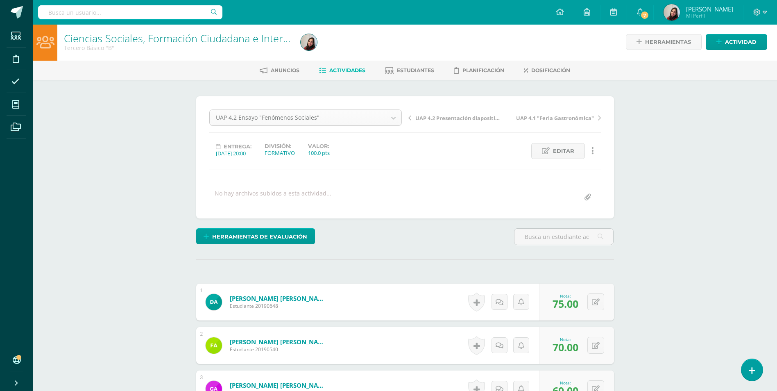
scroll to position [0, 0]
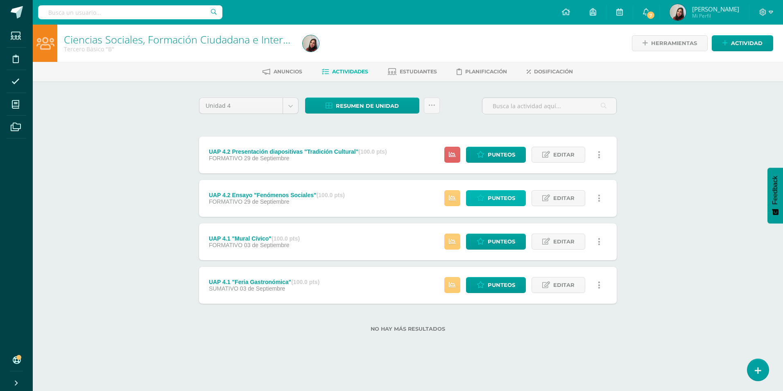
click at [480, 202] on icon at bounding box center [481, 198] width 8 height 7
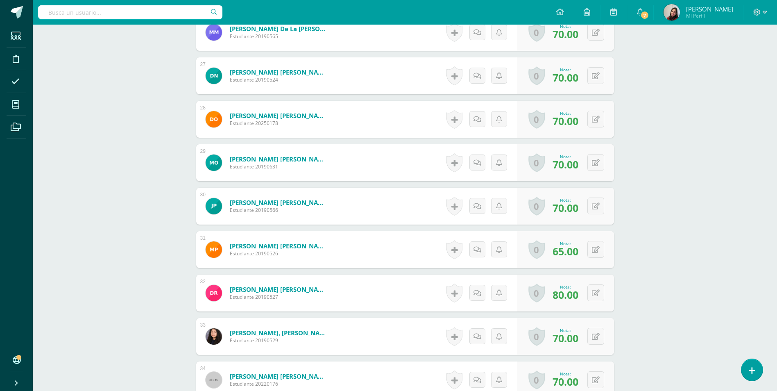
scroll to position [1237, 0]
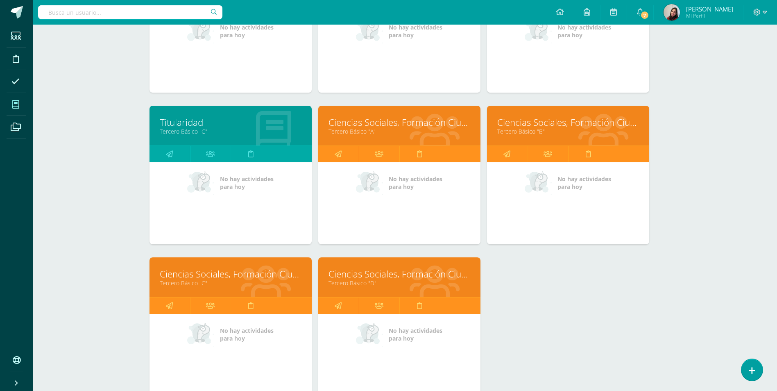
scroll to position [205, 6]
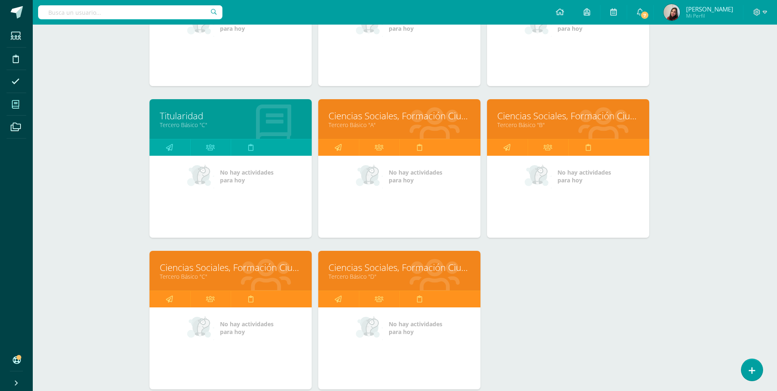
click at [259, 259] on icon at bounding box center [266, 276] width 50 height 40
click at [254, 279] on link "Tercero Básico "C"" at bounding box center [231, 276] width 142 height 8
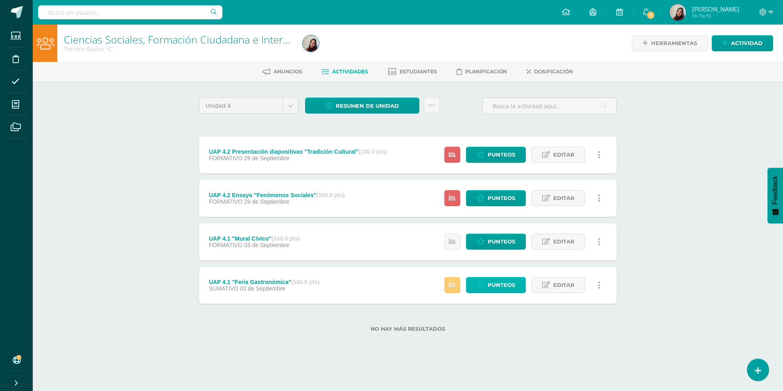
click at [490, 284] on span "Punteos" at bounding box center [501, 284] width 27 height 15
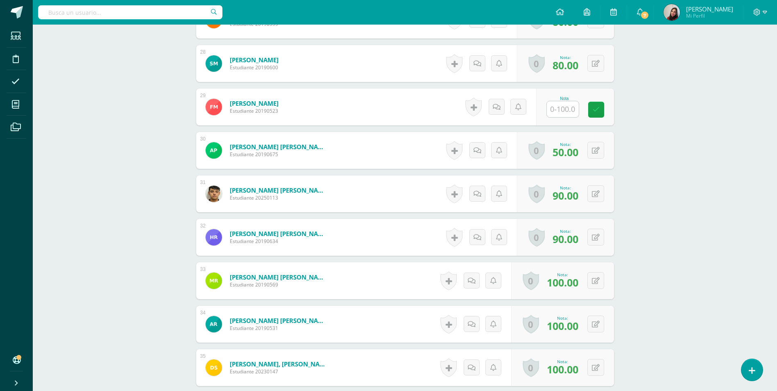
scroll to position [1398, 0]
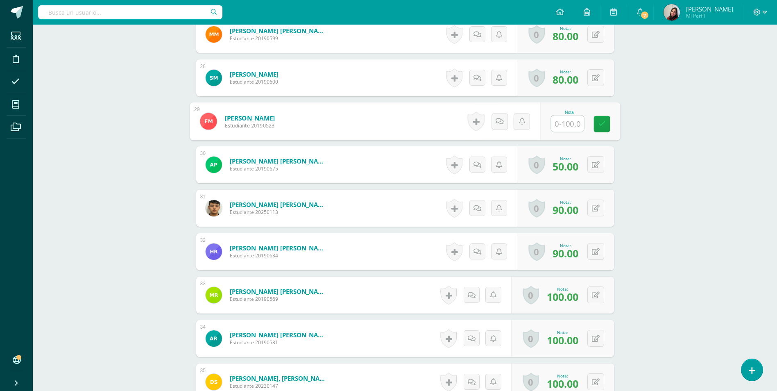
click at [577, 125] on input "text" at bounding box center [567, 124] width 33 height 16
type input "95"
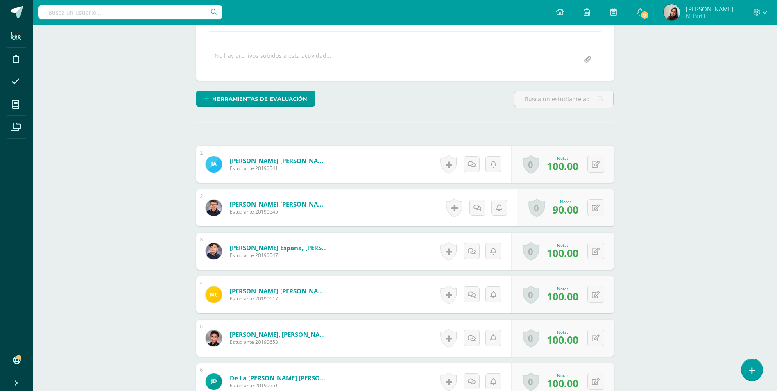
scroll to position [128, 0]
